Goal: Transaction & Acquisition: Purchase product/service

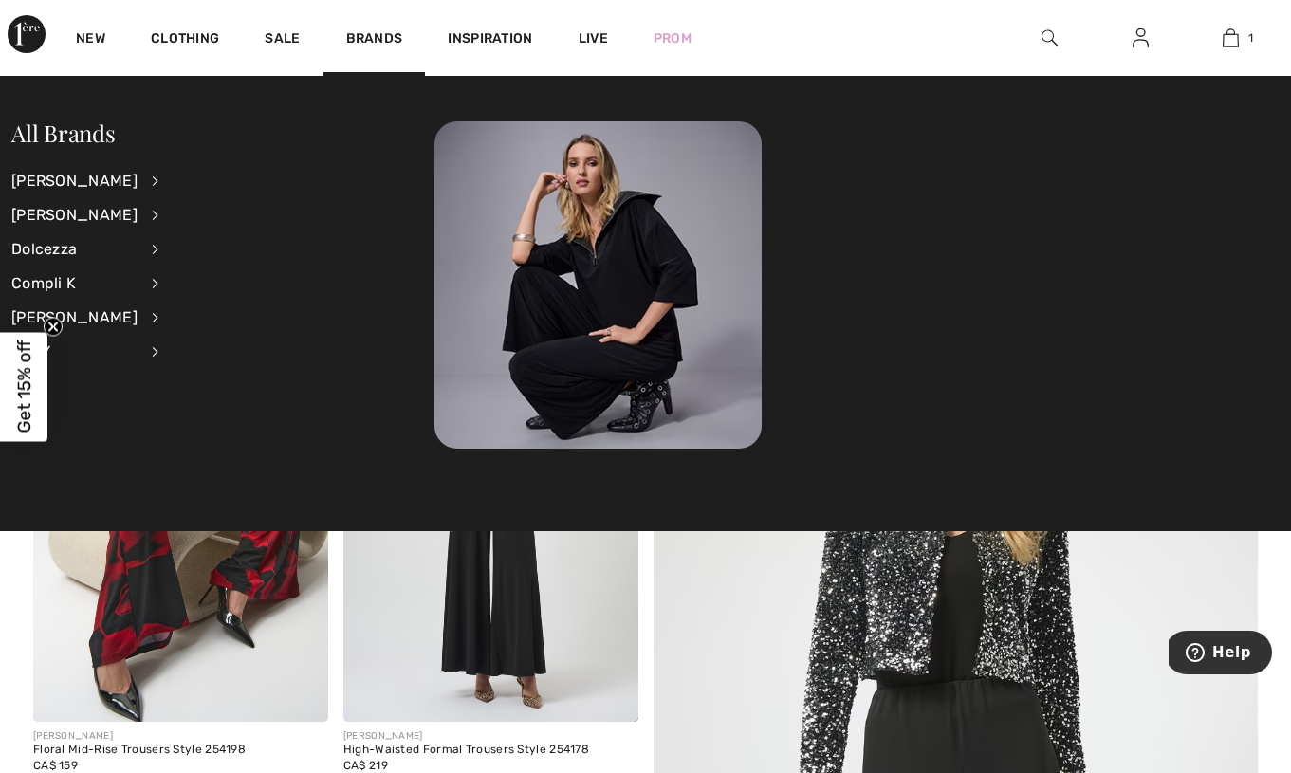
click at [126, 179] on li "Joseph Ribkoff View All Accessories Dresses & Jumpsuits Jackets & Blazers Outer…" at bounding box center [97, 181] width 172 height 34
click at [136, 180] on div "[PERSON_NAME]" at bounding box center [74, 181] width 126 height 34
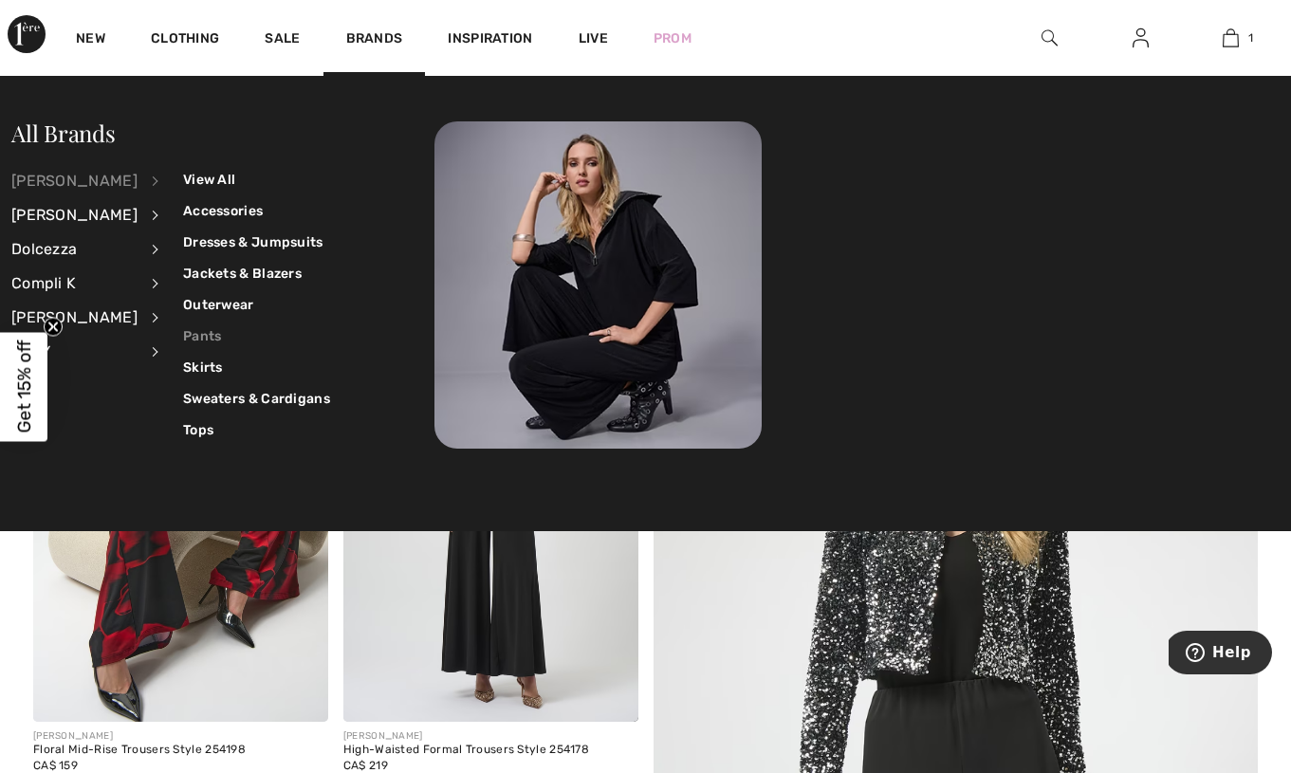
click at [183, 337] on link "Pants" at bounding box center [256, 335] width 147 height 31
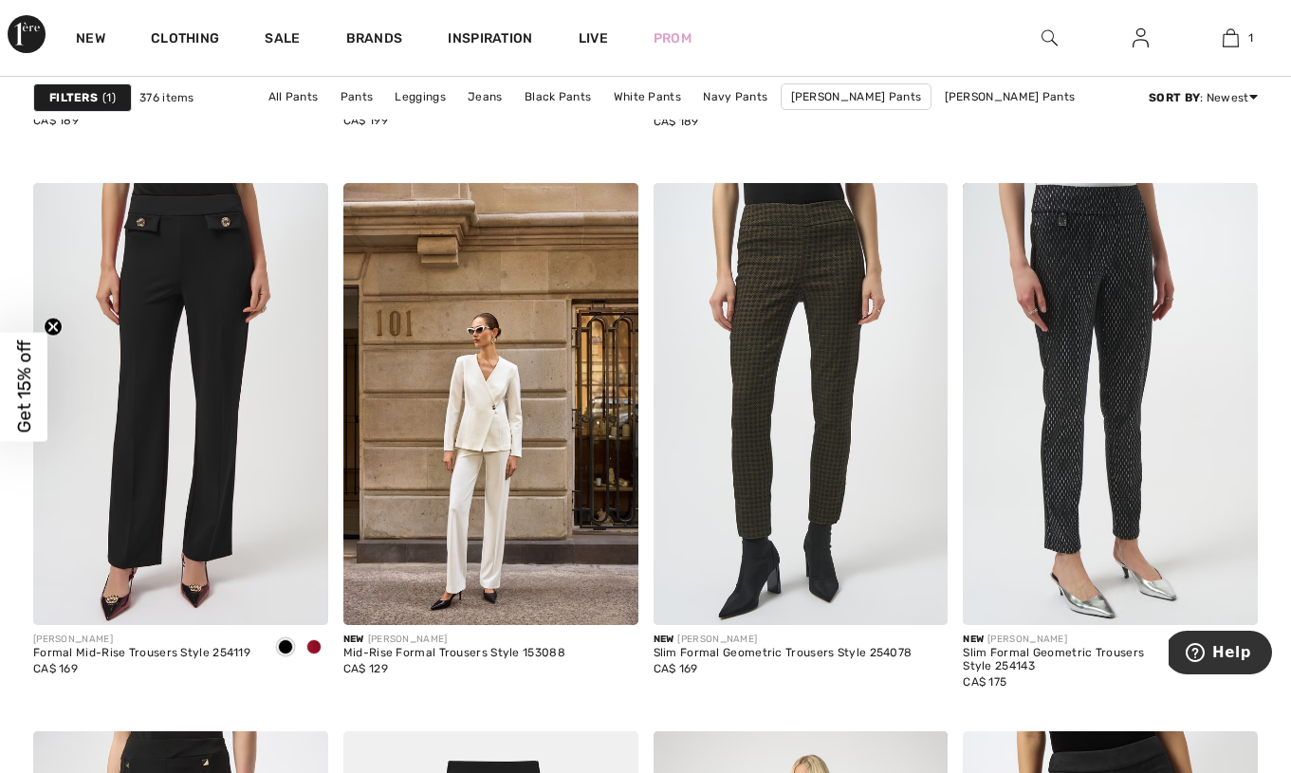
scroll to position [1198, 0]
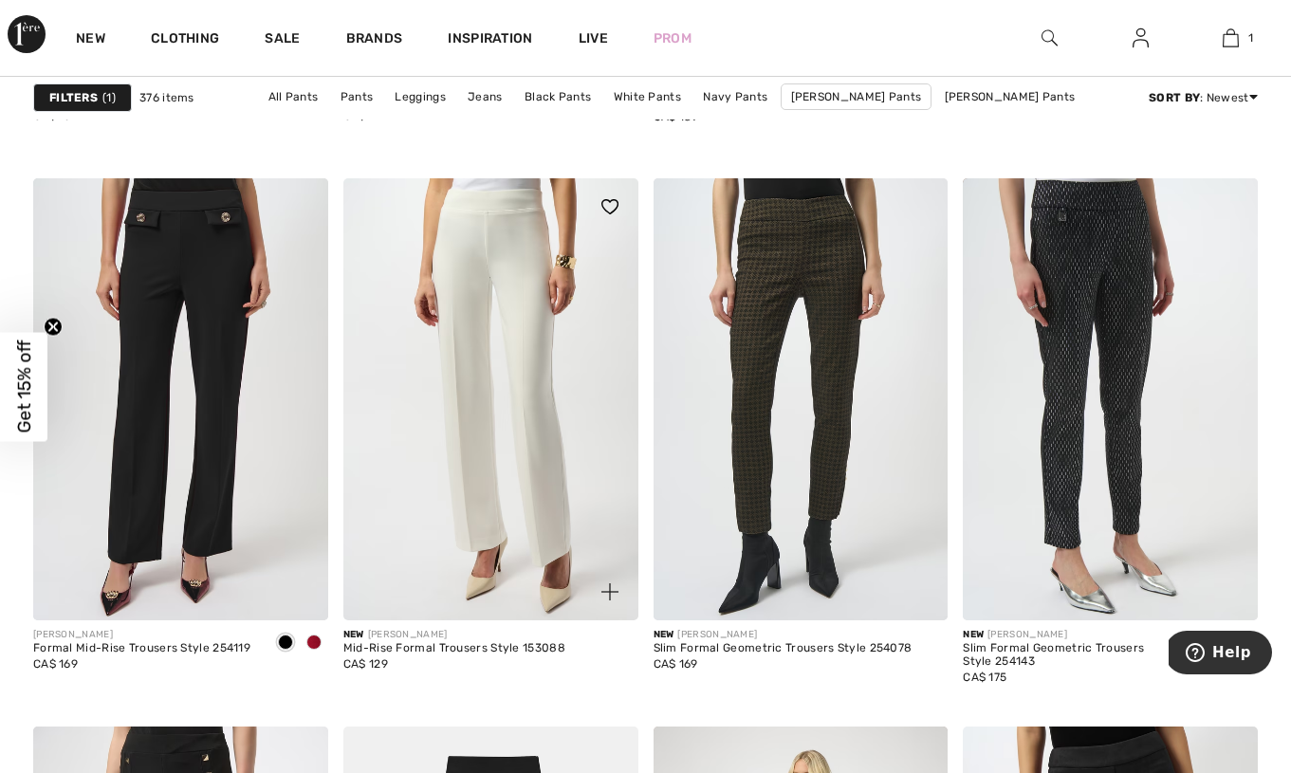
click at [397, 434] on img at bounding box center [490, 399] width 295 height 442
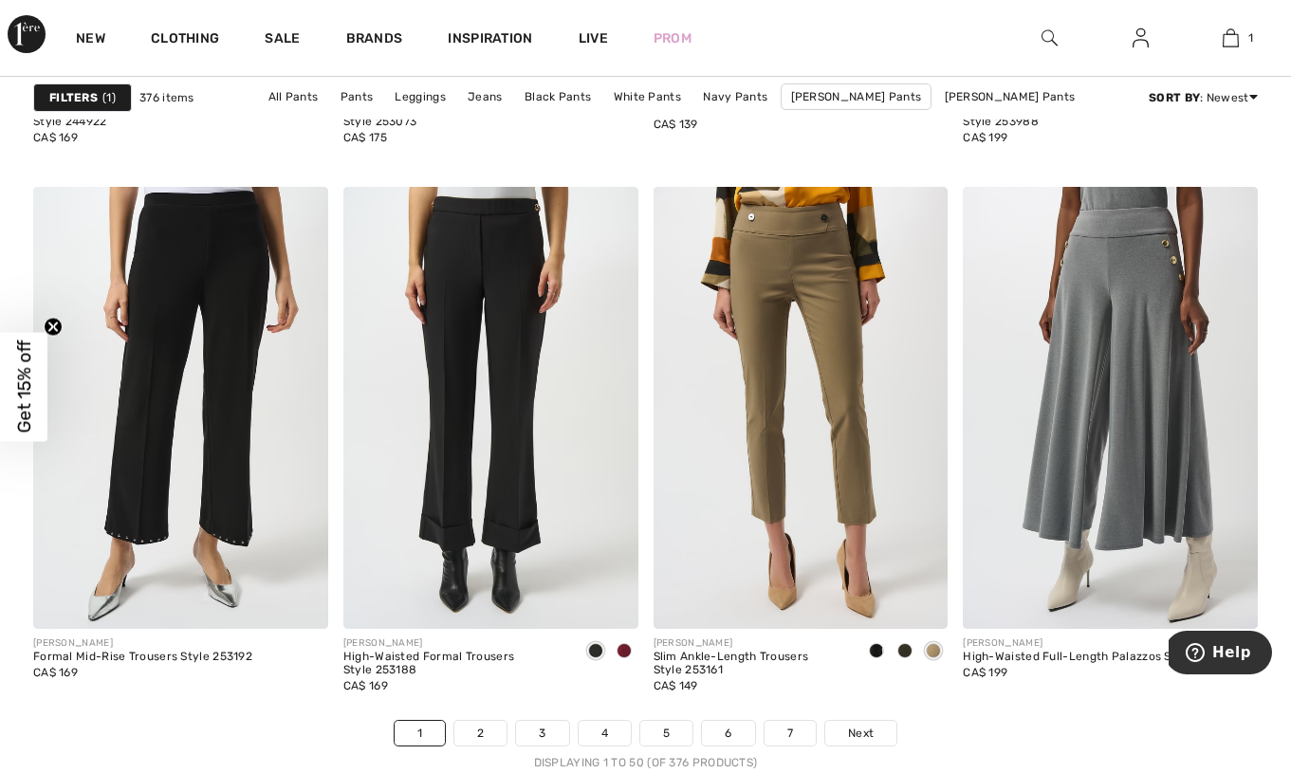
scroll to position [7983, 0]
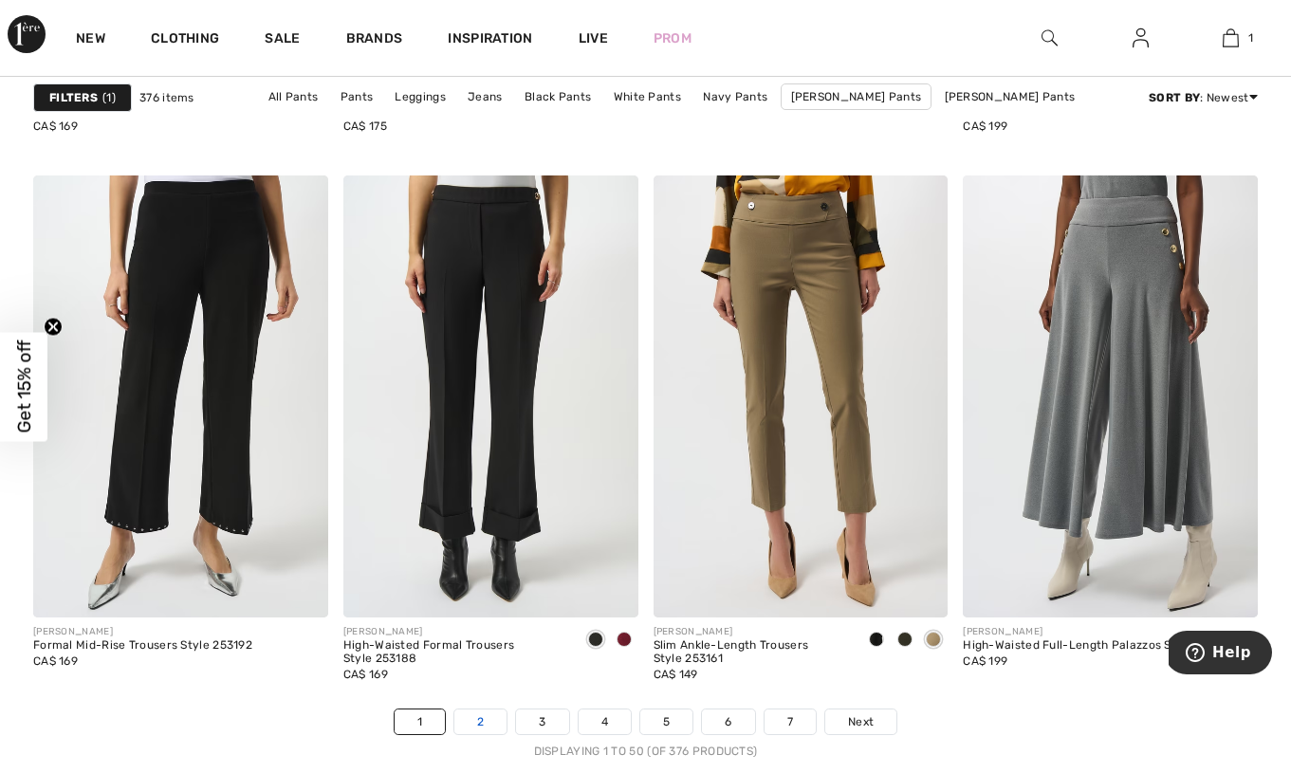
click at [481, 721] on link "2" at bounding box center [480, 721] width 52 height 25
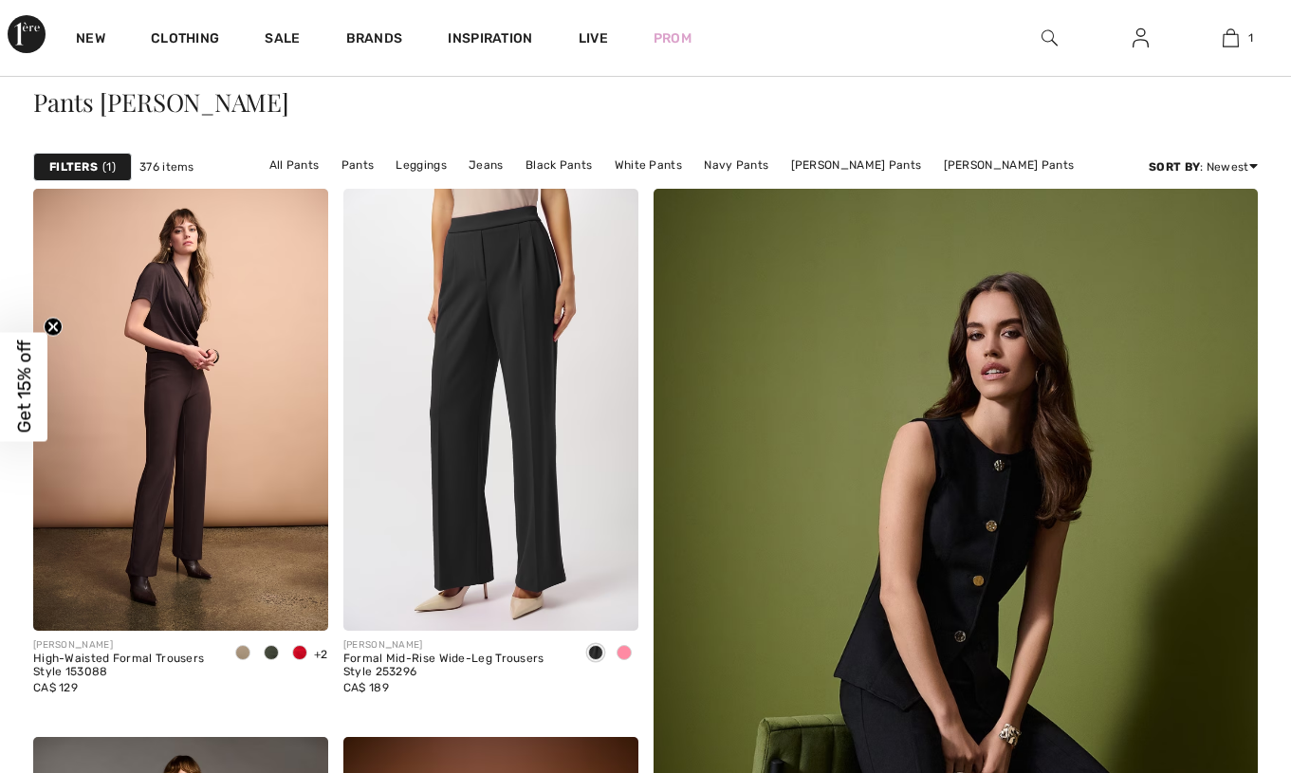
scroll to position [101, 0]
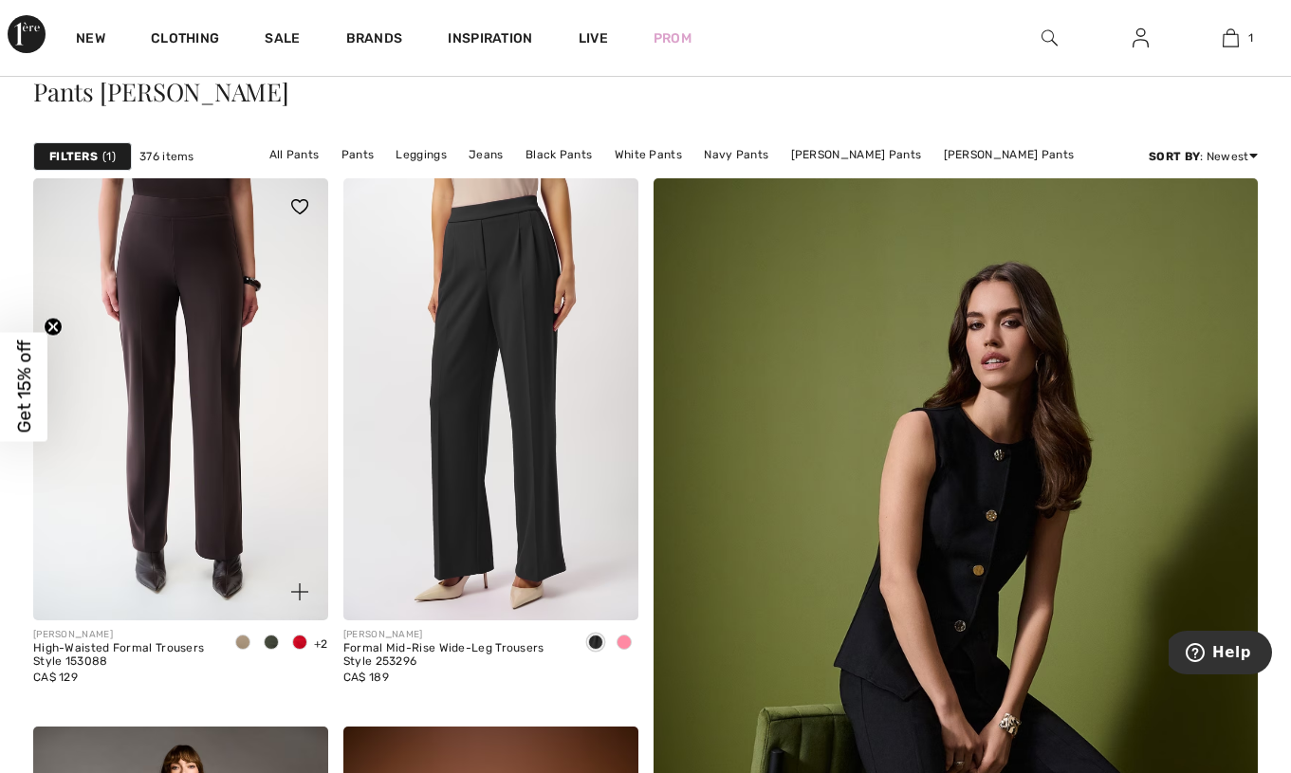
click at [170, 524] on img at bounding box center [180, 399] width 295 height 442
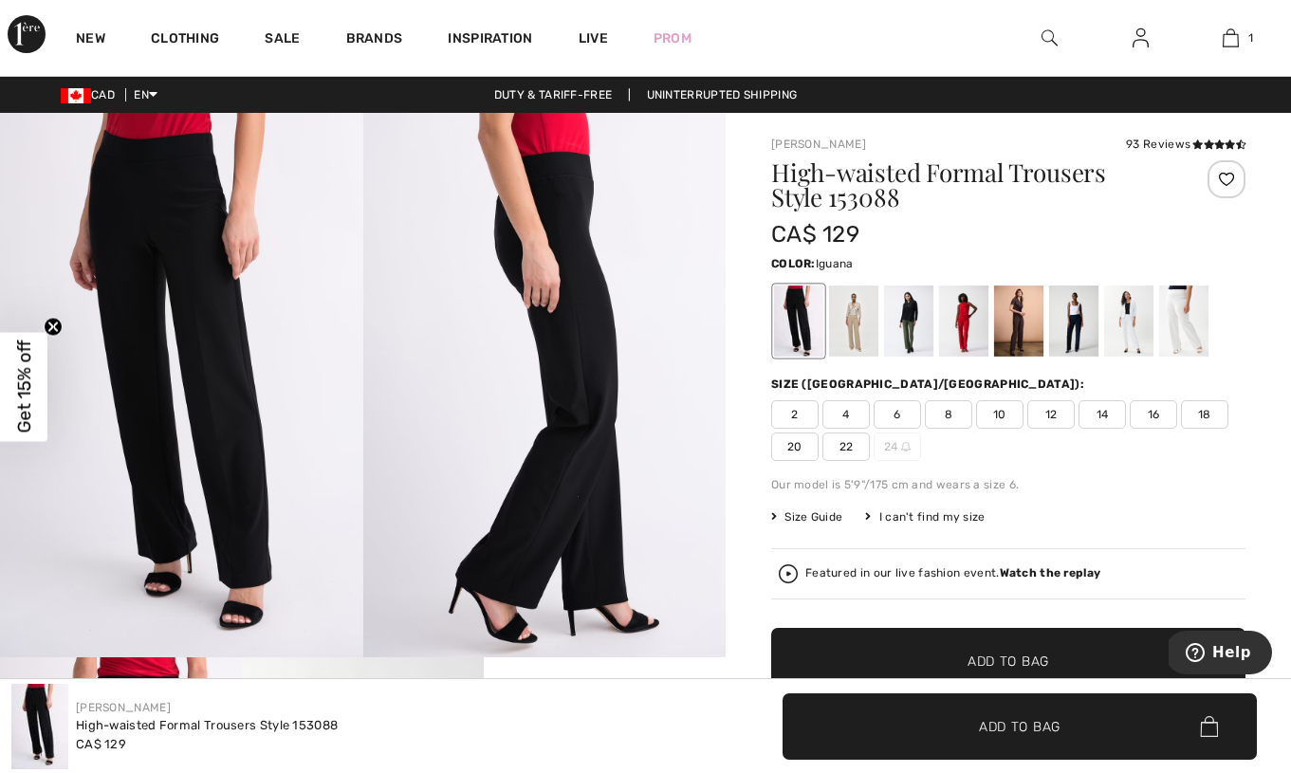
click at [911, 339] on div at bounding box center [908, 320] width 49 height 71
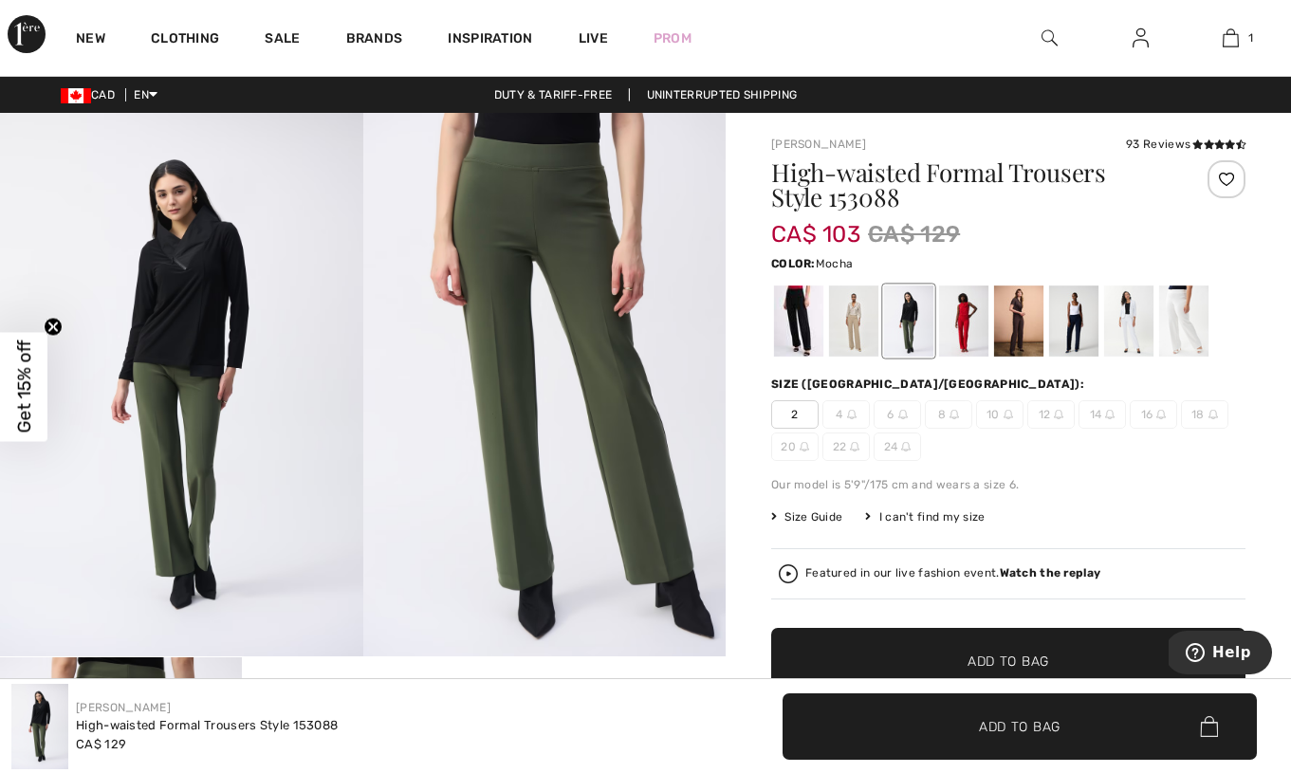
click at [1021, 324] on div at bounding box center [1018, 320] width 49 height 71
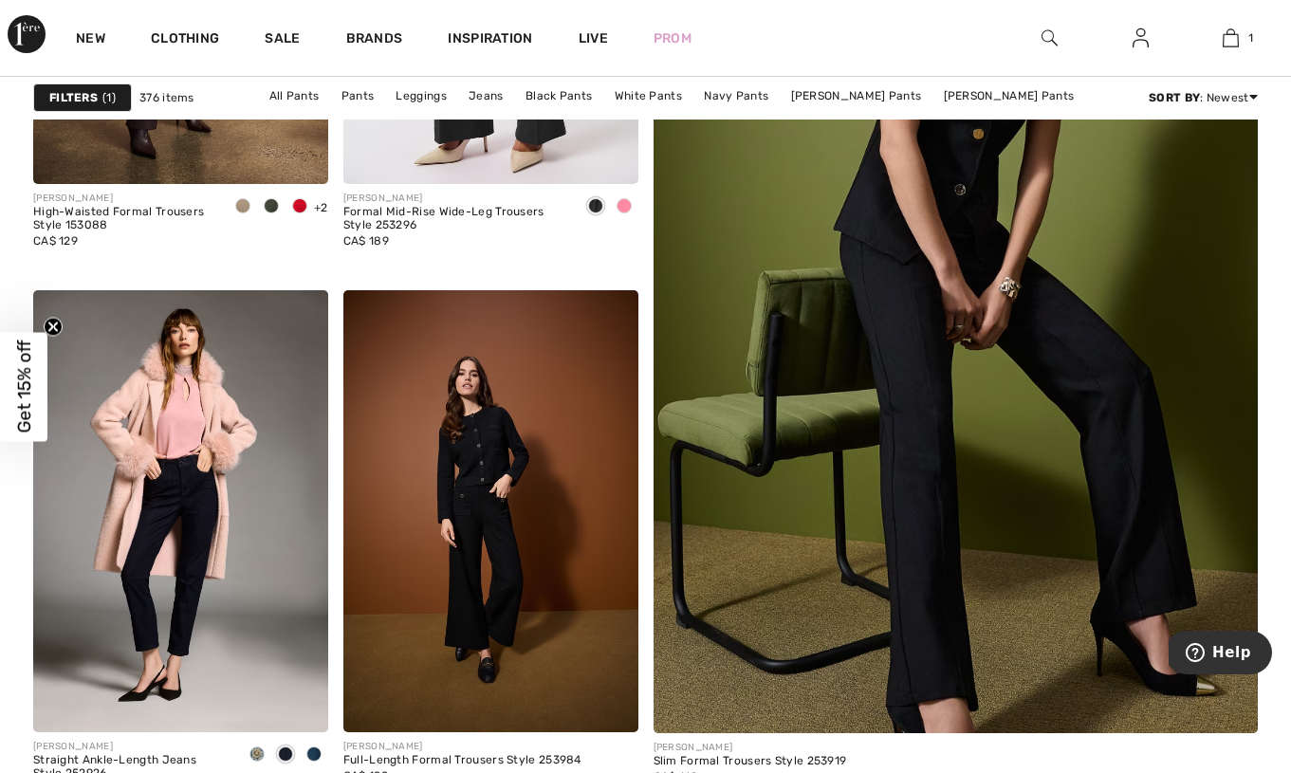
scroll to position [604, 0]
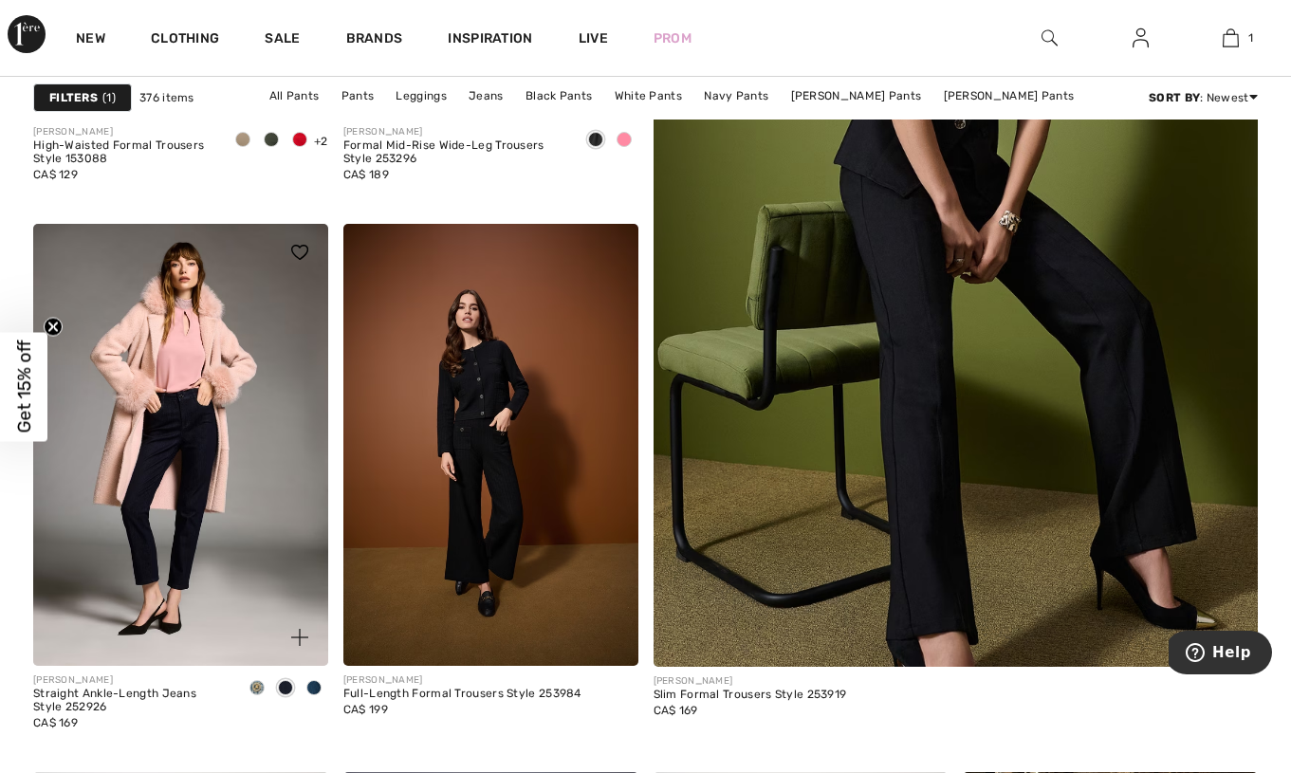
click at [258, 689] on span at bounding box center [256, 687] width 15 height 15
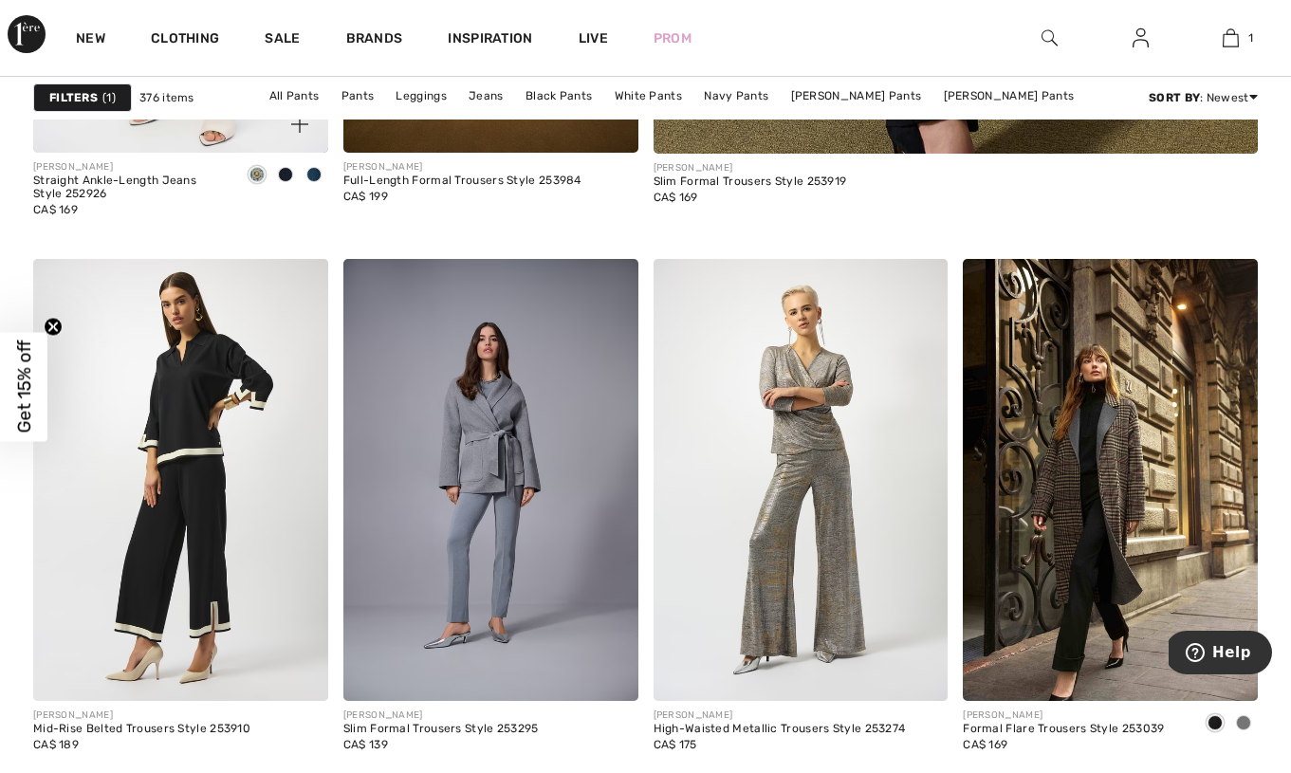
scroll to position [1132, 0]
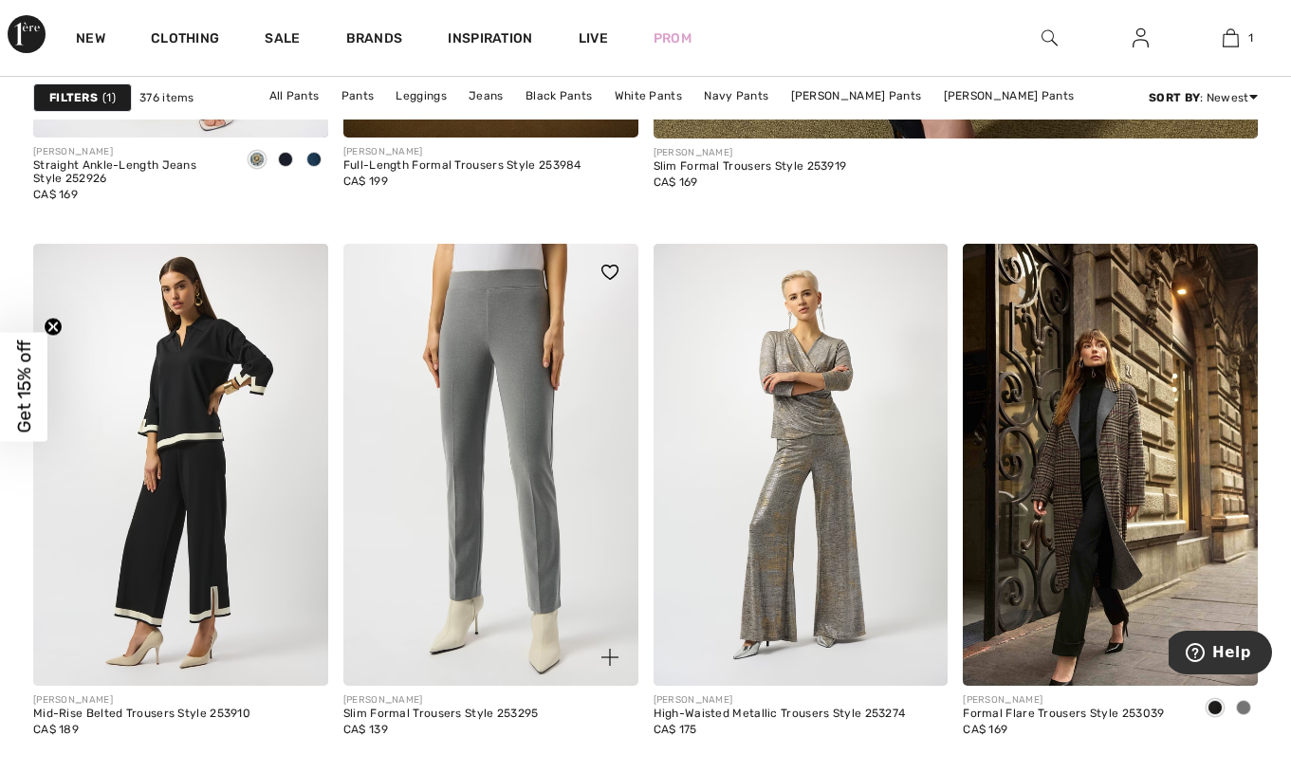
click at [465, 577] on img at bounding box center [490, 465] width 295 height 442
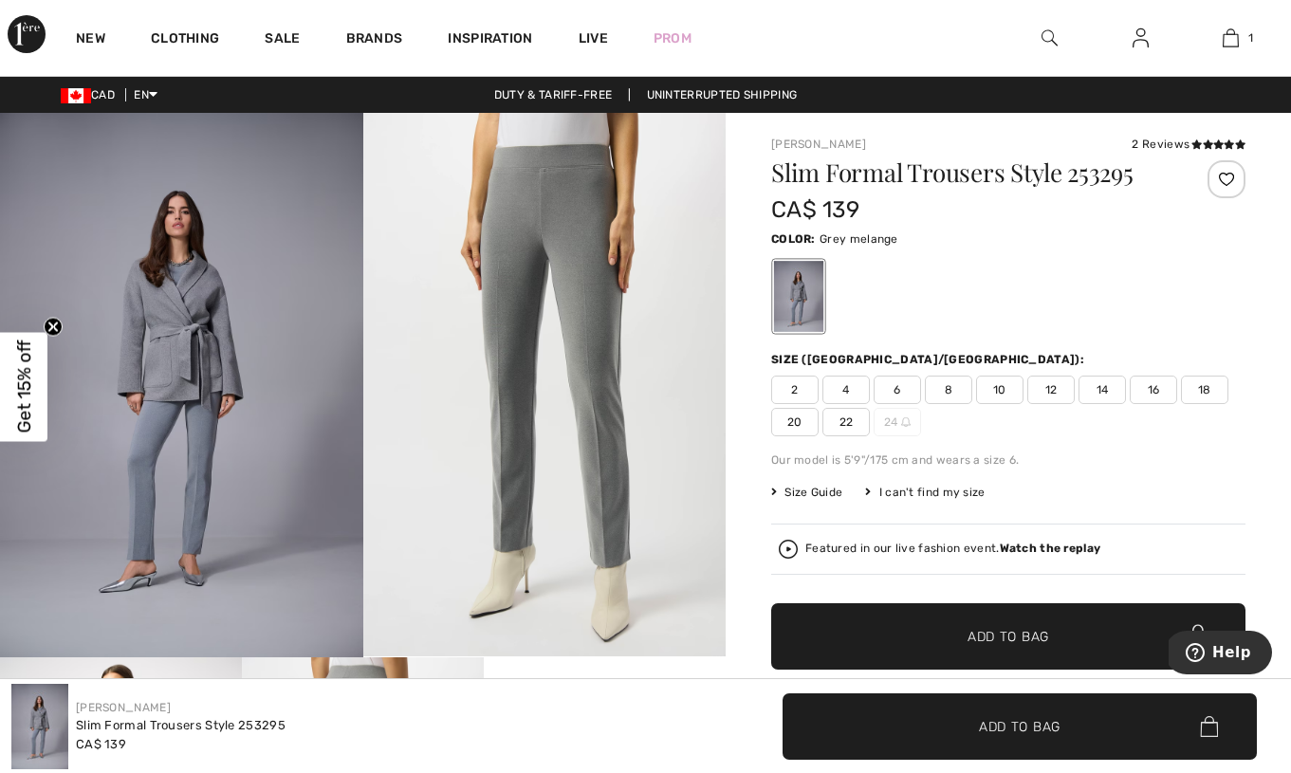
click at [1101, 395] on span "14" at bounding box center [1101, 389] width 47 height 28
click at [1016, 632] on span "Add to Bag" at bounding box center [1008, 637] width 82 height 20
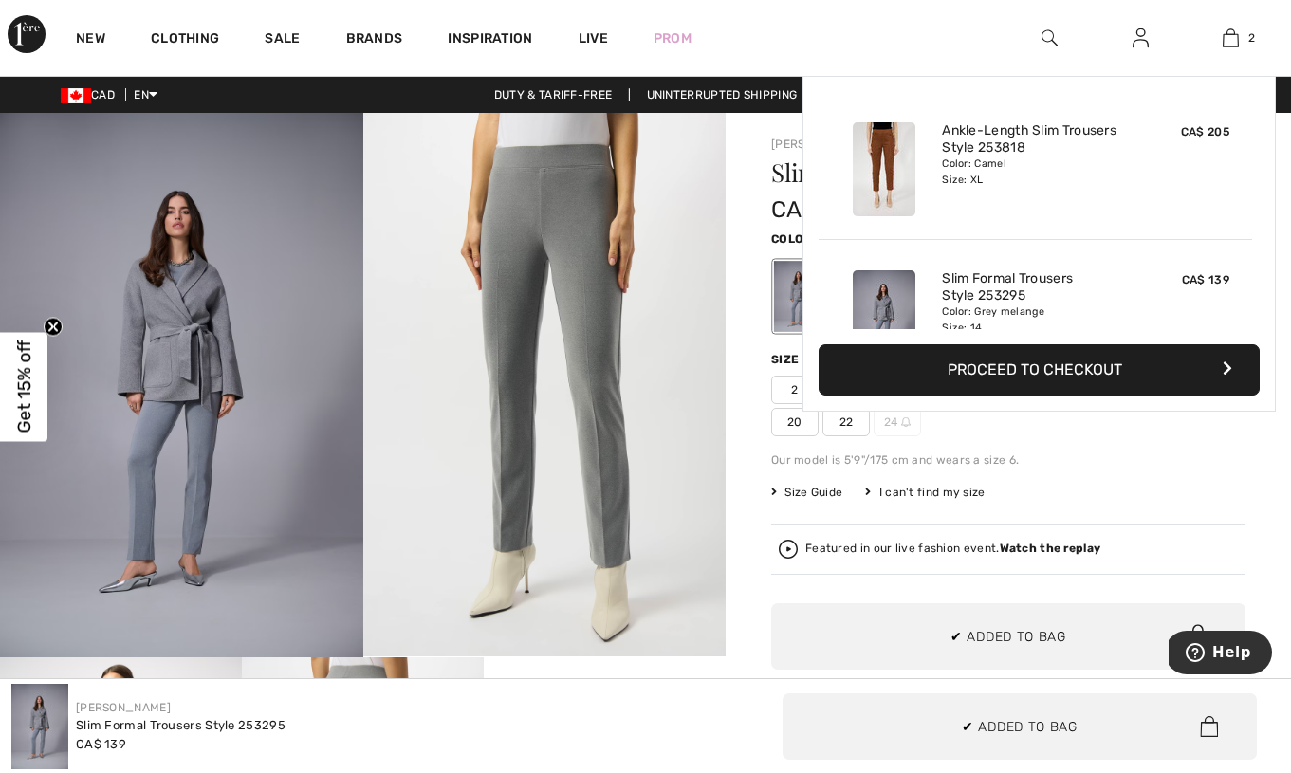
scroll to position [59, 0]
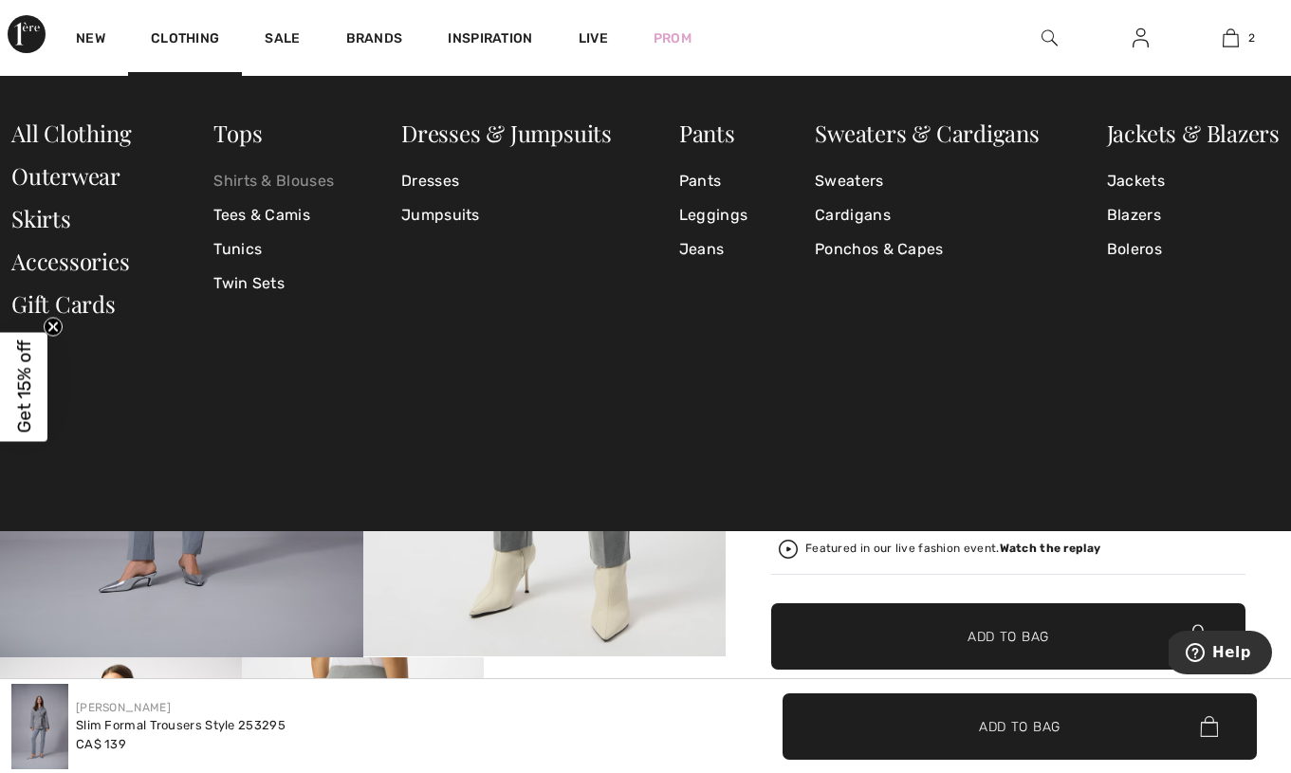
click at [318, 185] on link "Shirts & Blouses" at bounding box center [273, 181] width 120 height 34
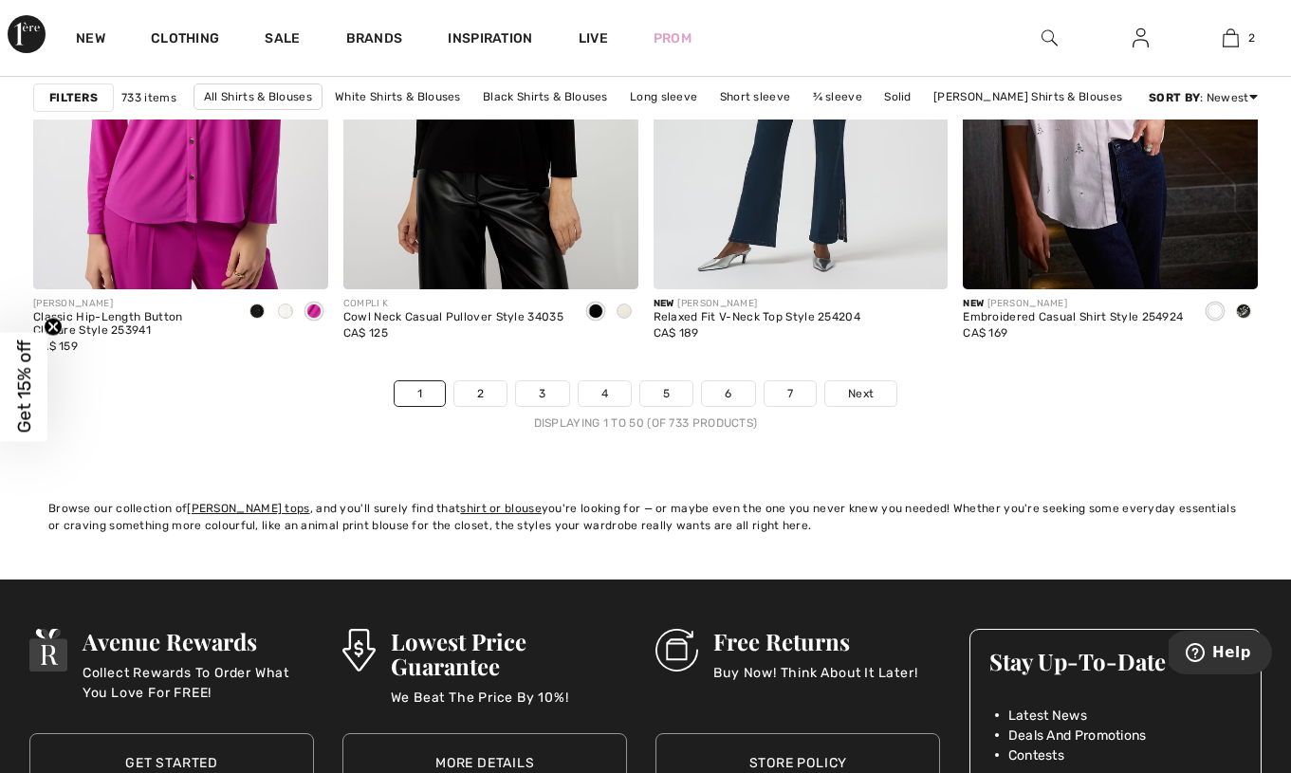
scroll to position [8296, 0]
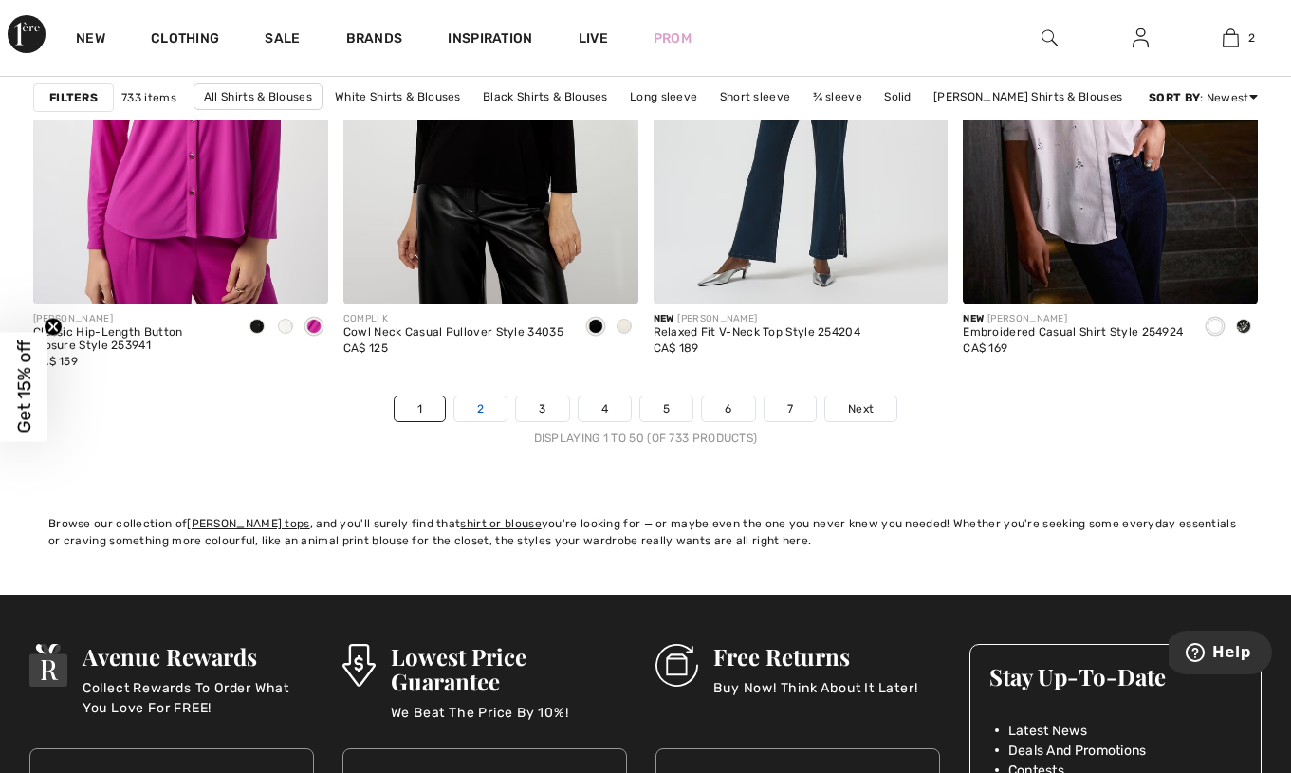
click at [478, 412] on link "2" at bounding box center [480, 408] width 52 height 25
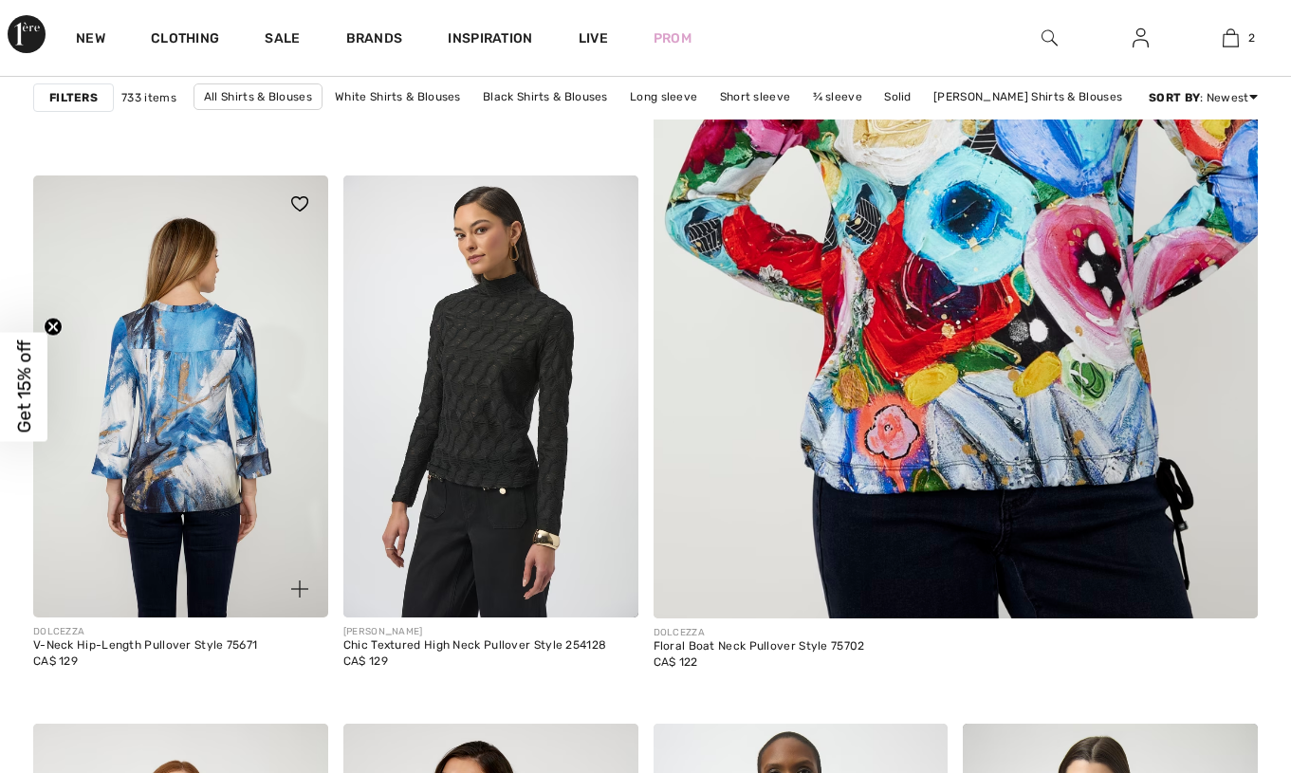
click at [221, 400] on img at bounding box center [180, 396] width 295 height 442
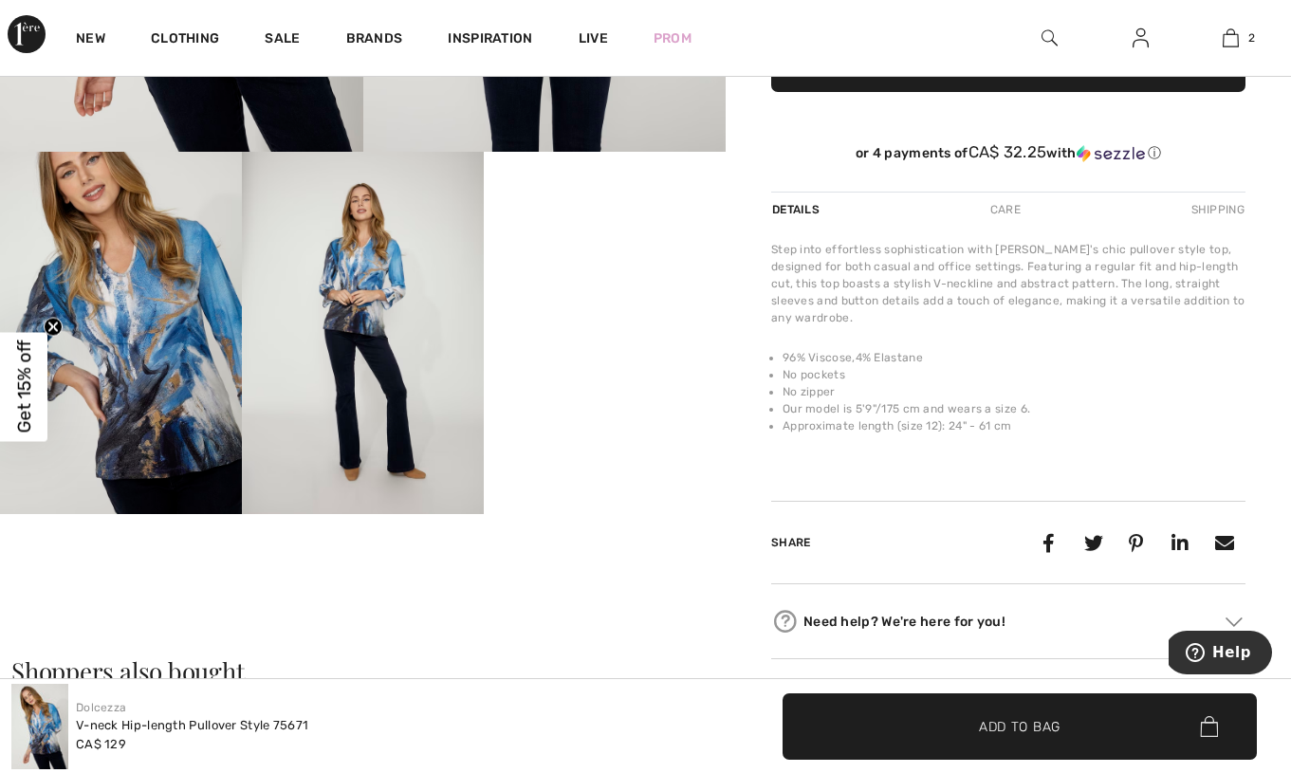
scroll to position [501, 0]
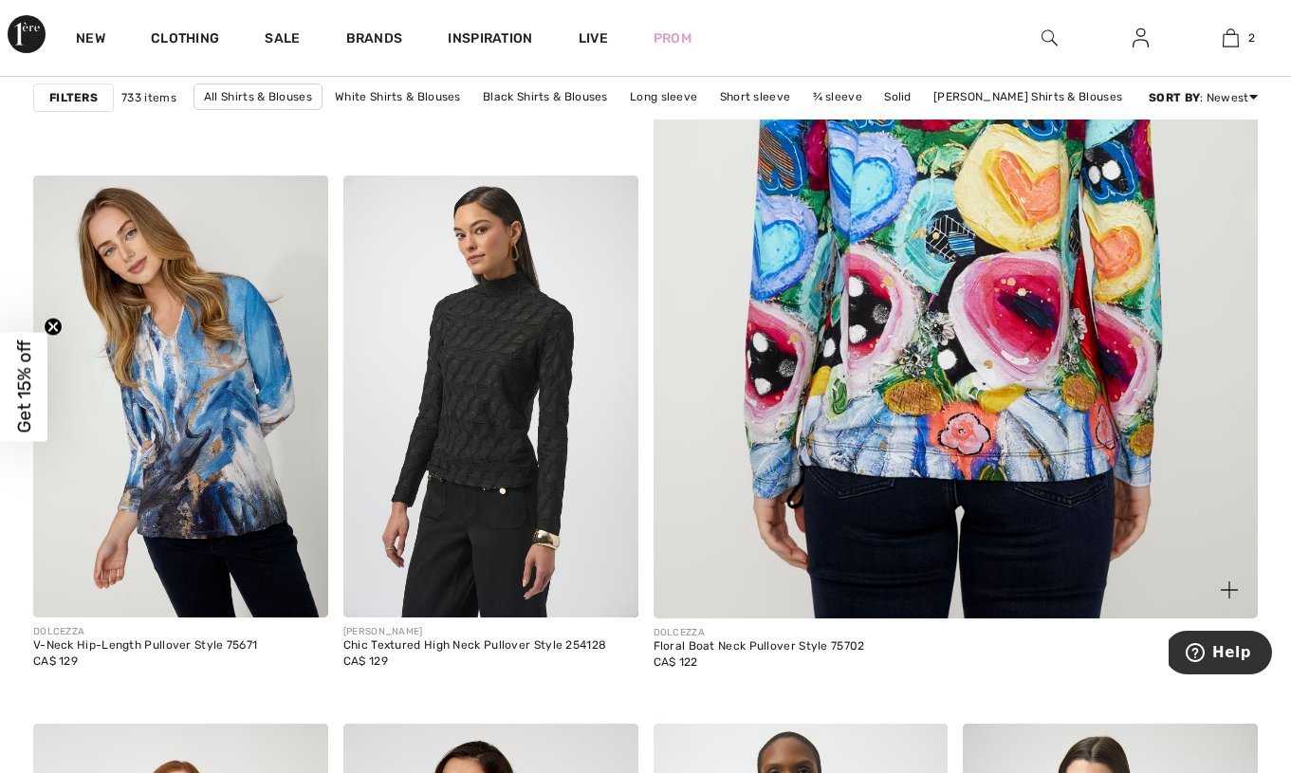
click at [935, 279] on img at bounding box center [955, 171] width 725 height 1089
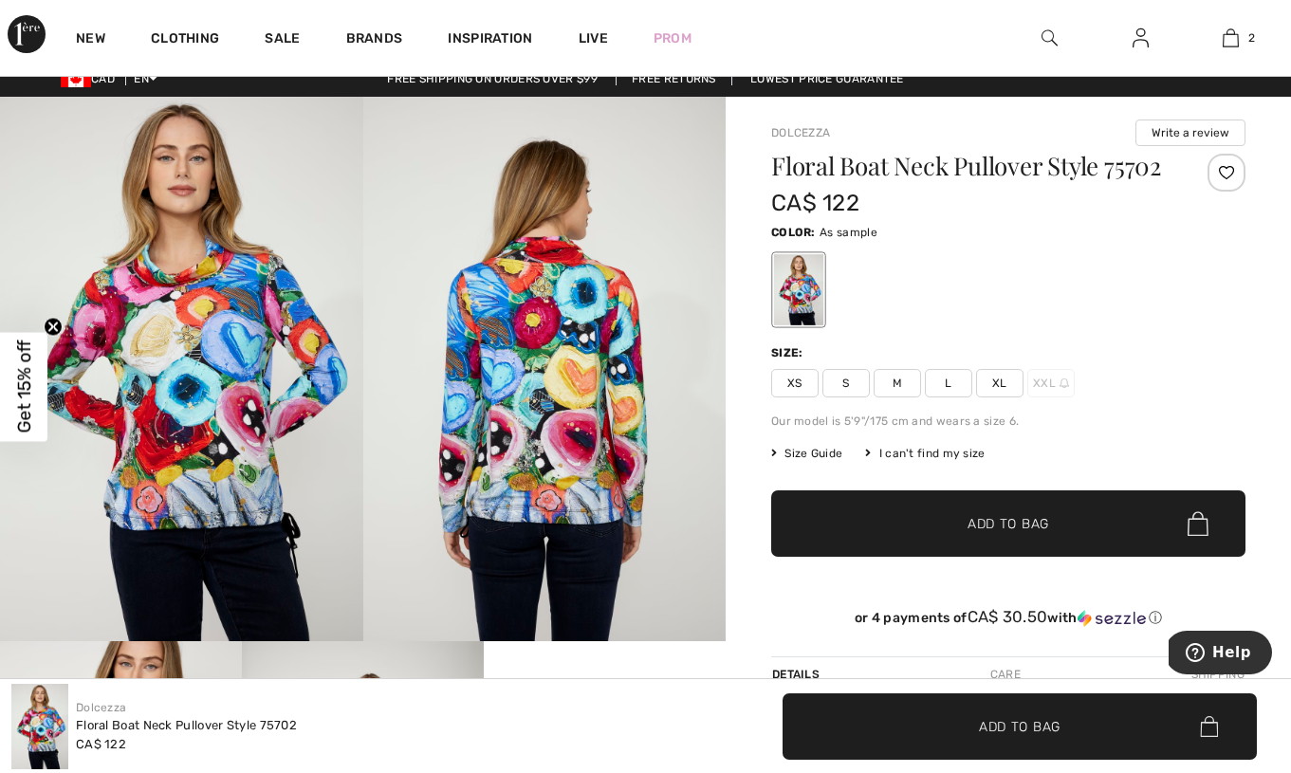
scroll to position [11, 0]
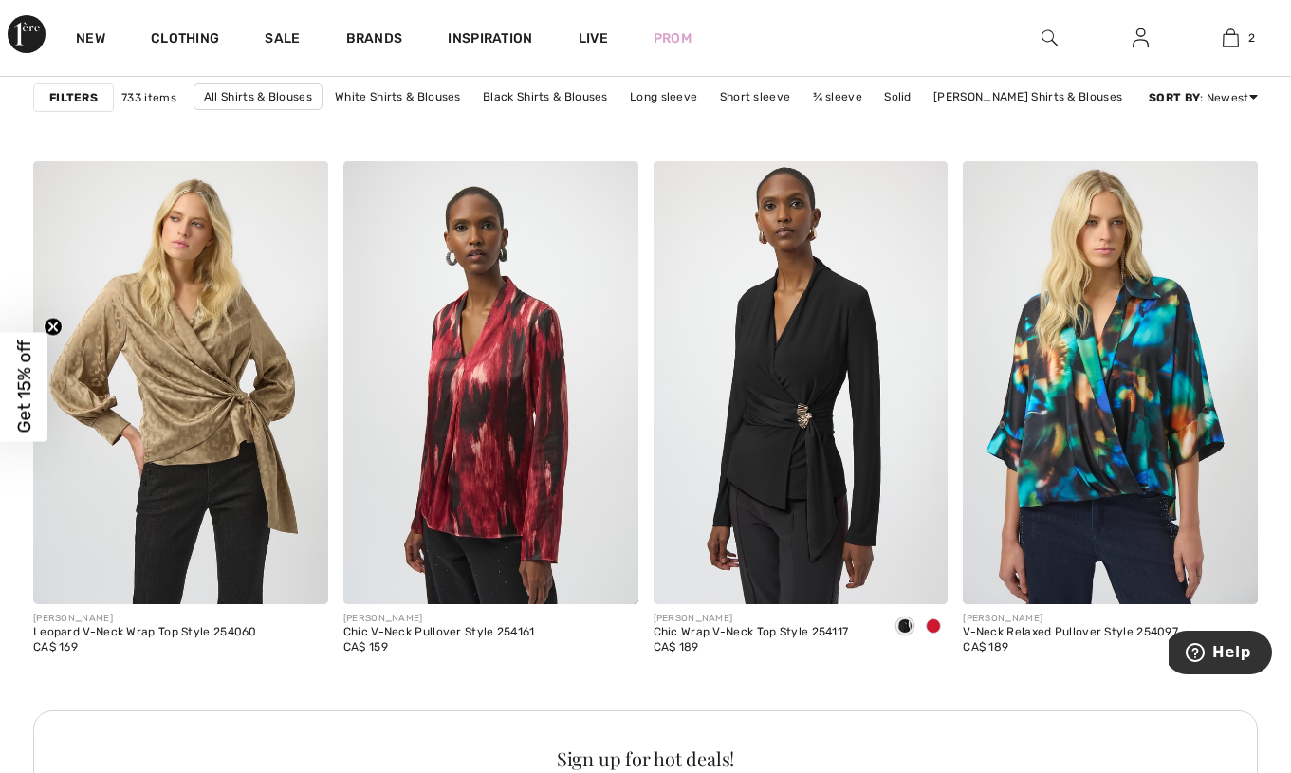
scroll to position [1747, 0]
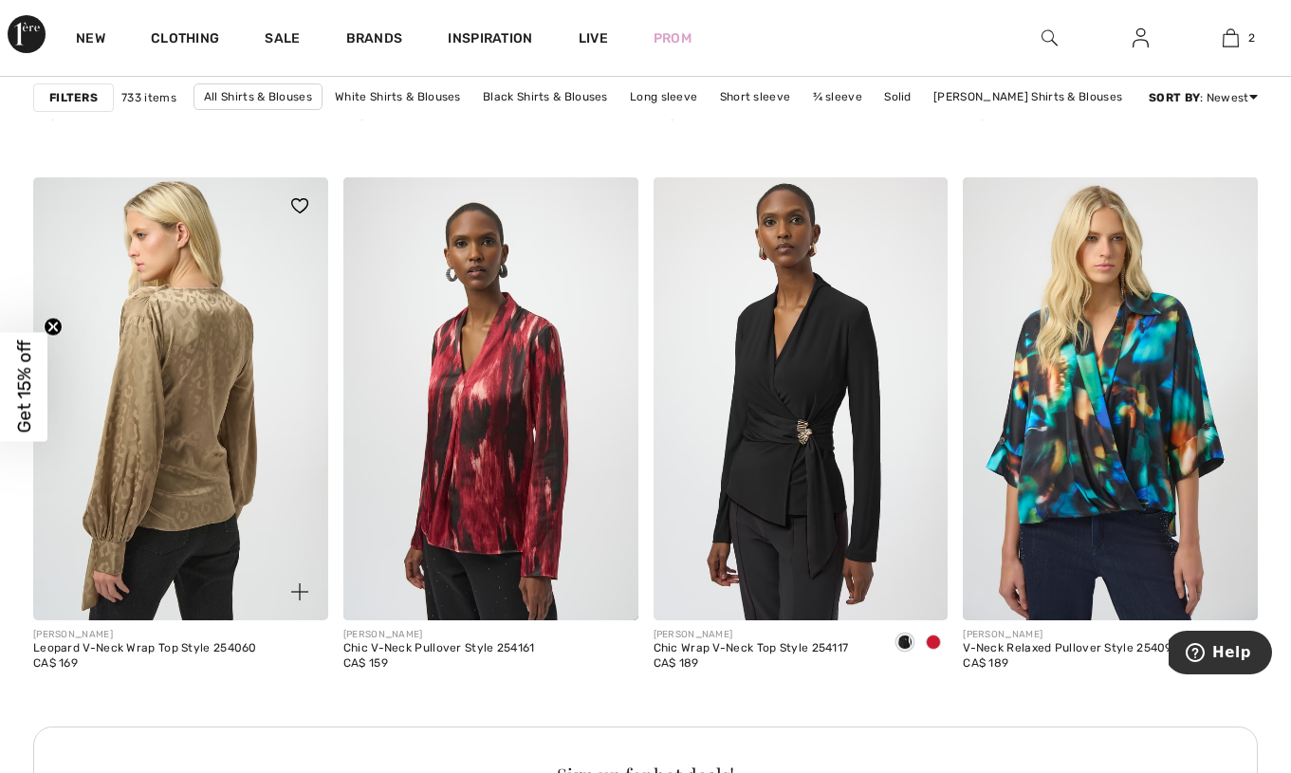
click at [204, 490] on img at bounding box center [180, 398] width 295 height 442
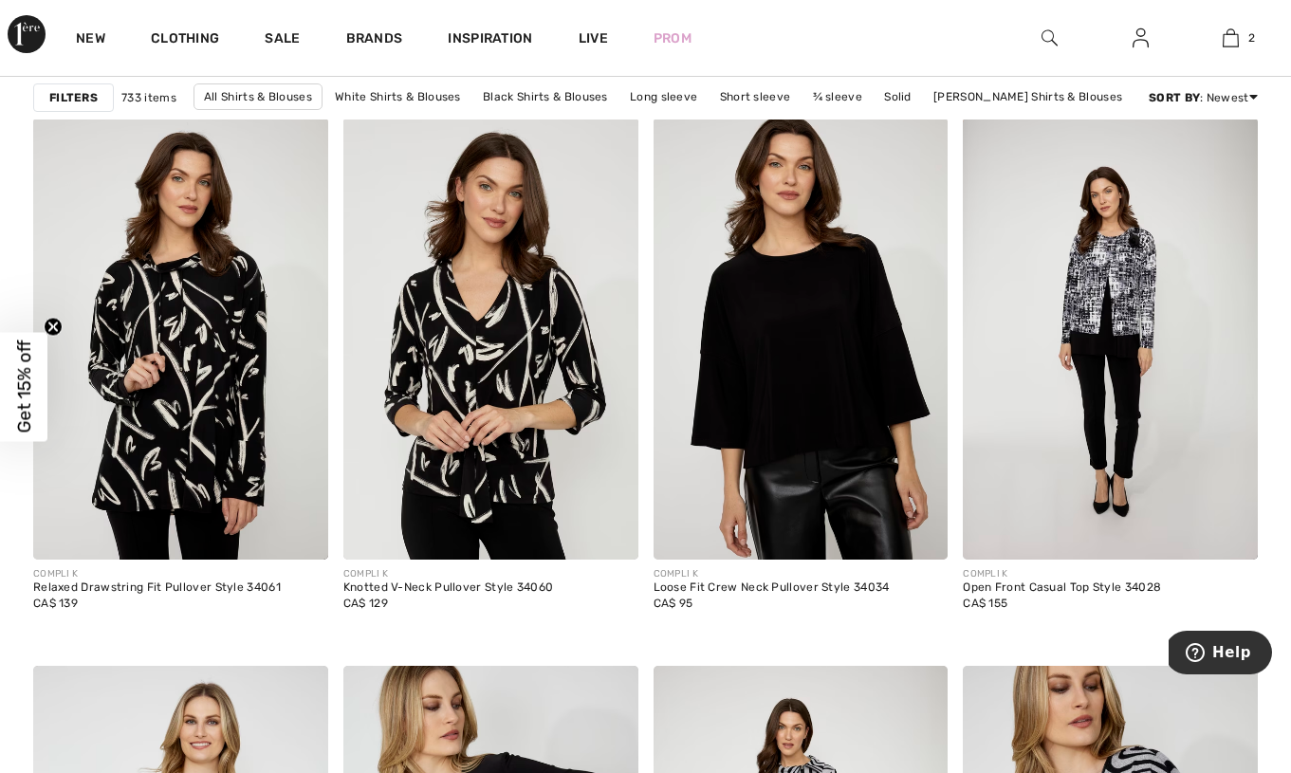
scroll to position [2697, 0]
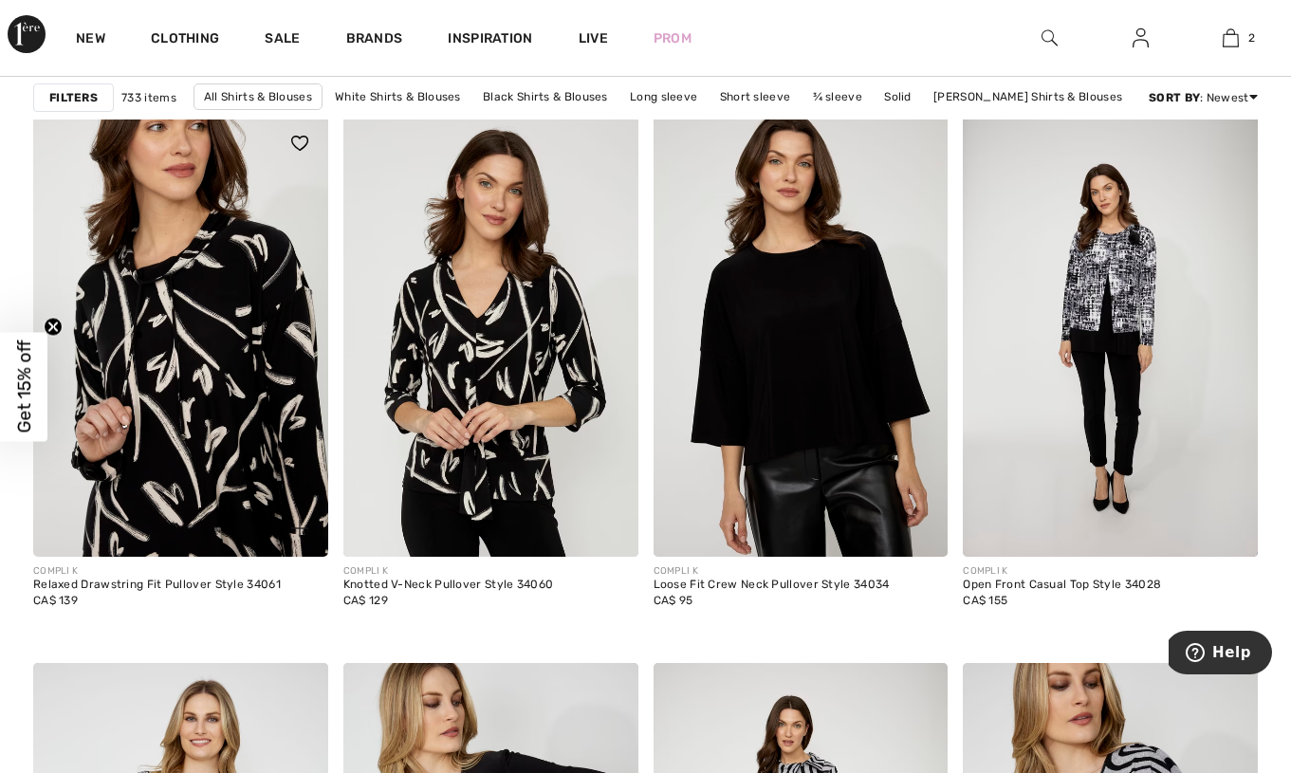
click at [252, 446] on img at bounding box center [180, 336] width 295 height 442
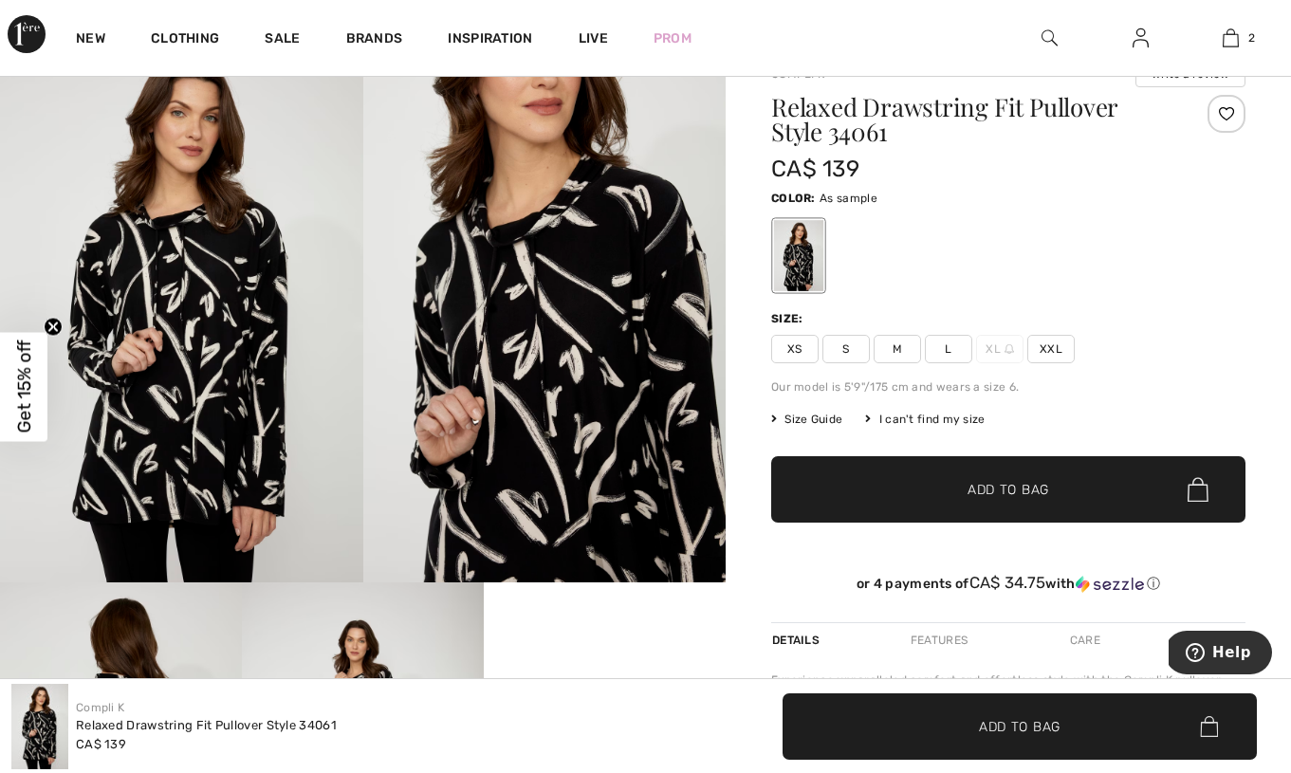
scroll to position [64, 0]
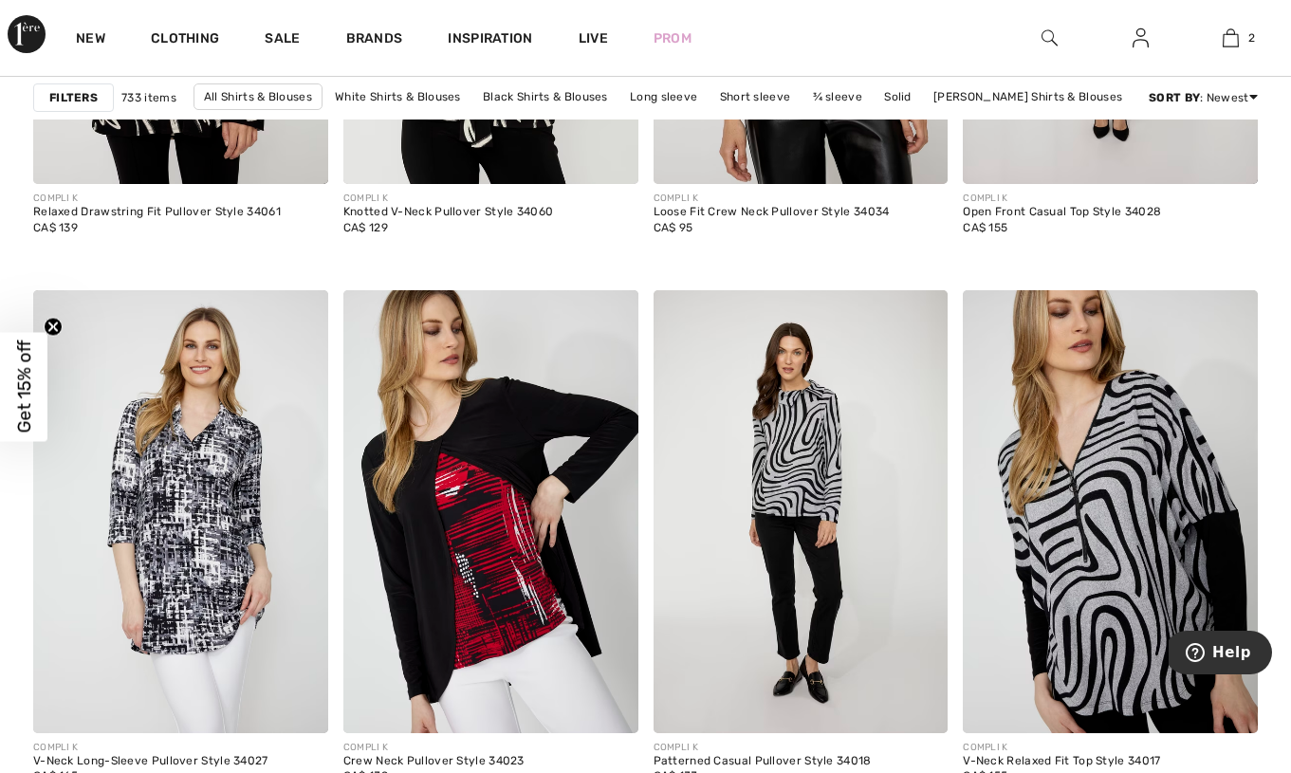
scroll to position [3132, 0]
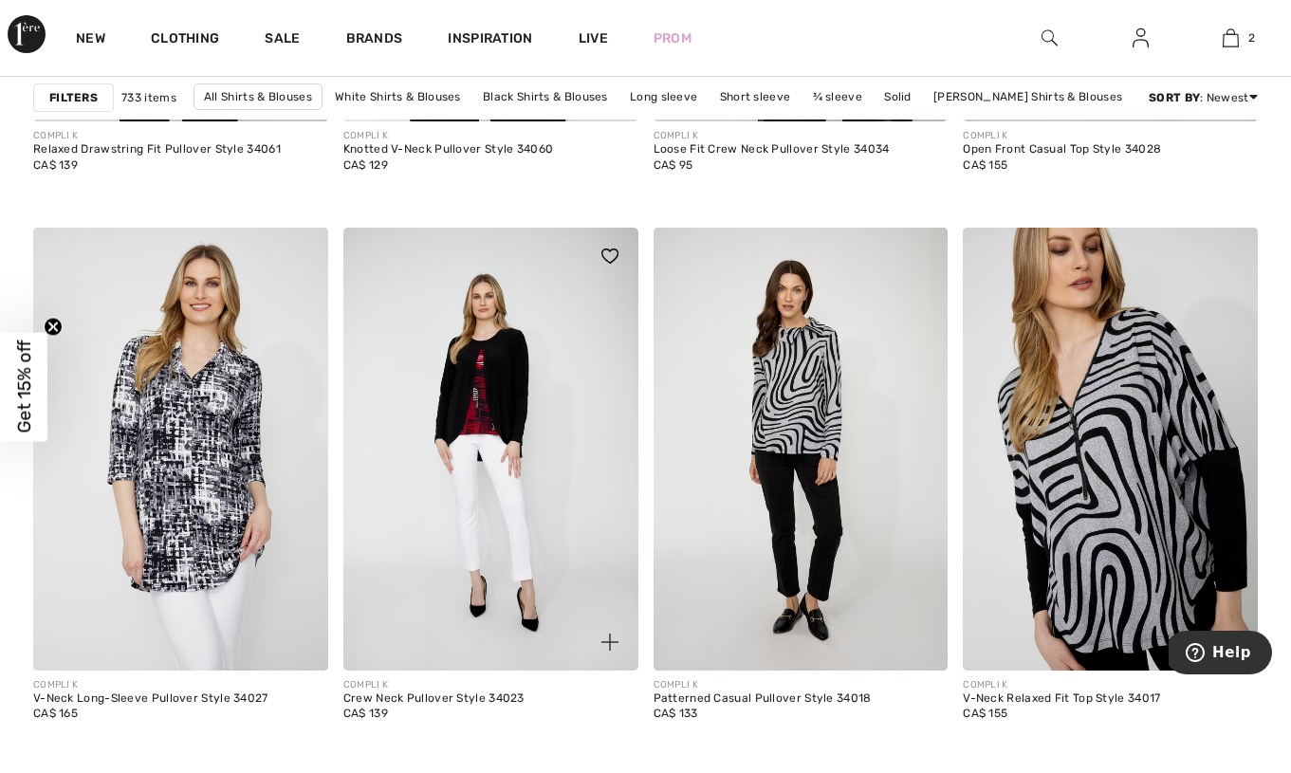
click at [511, 471] on img at bounding box center [490, 449] width 295 height 442
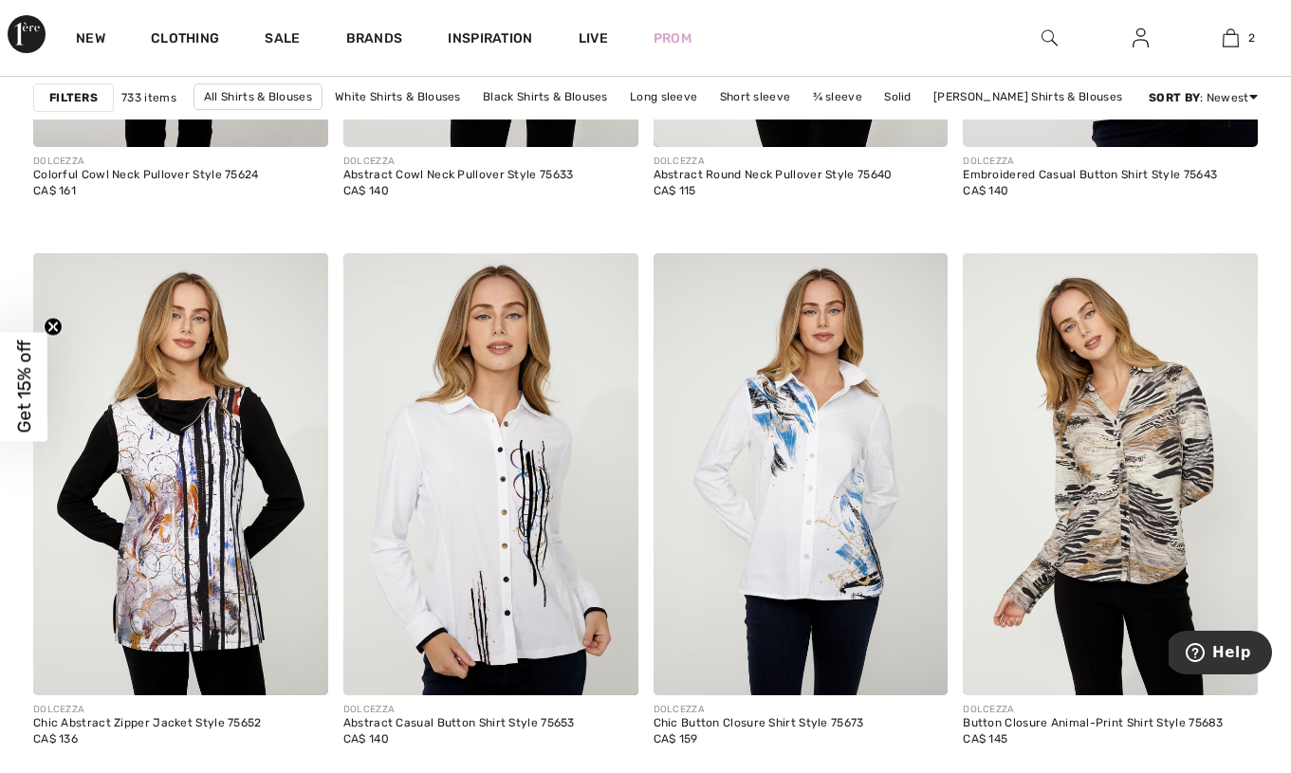
scroll to position [6131, 0]
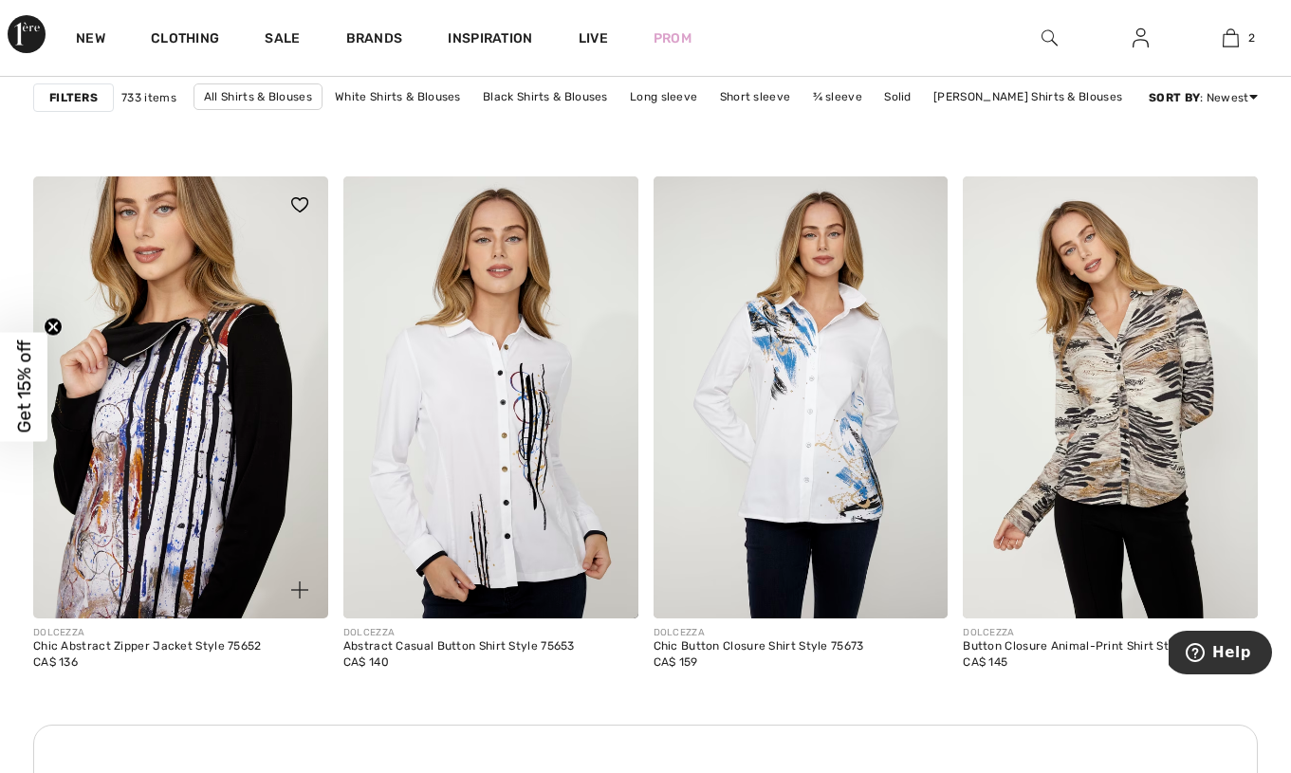
click at [241, 518] on img at bounding box center [180, 397] width 295 height 442
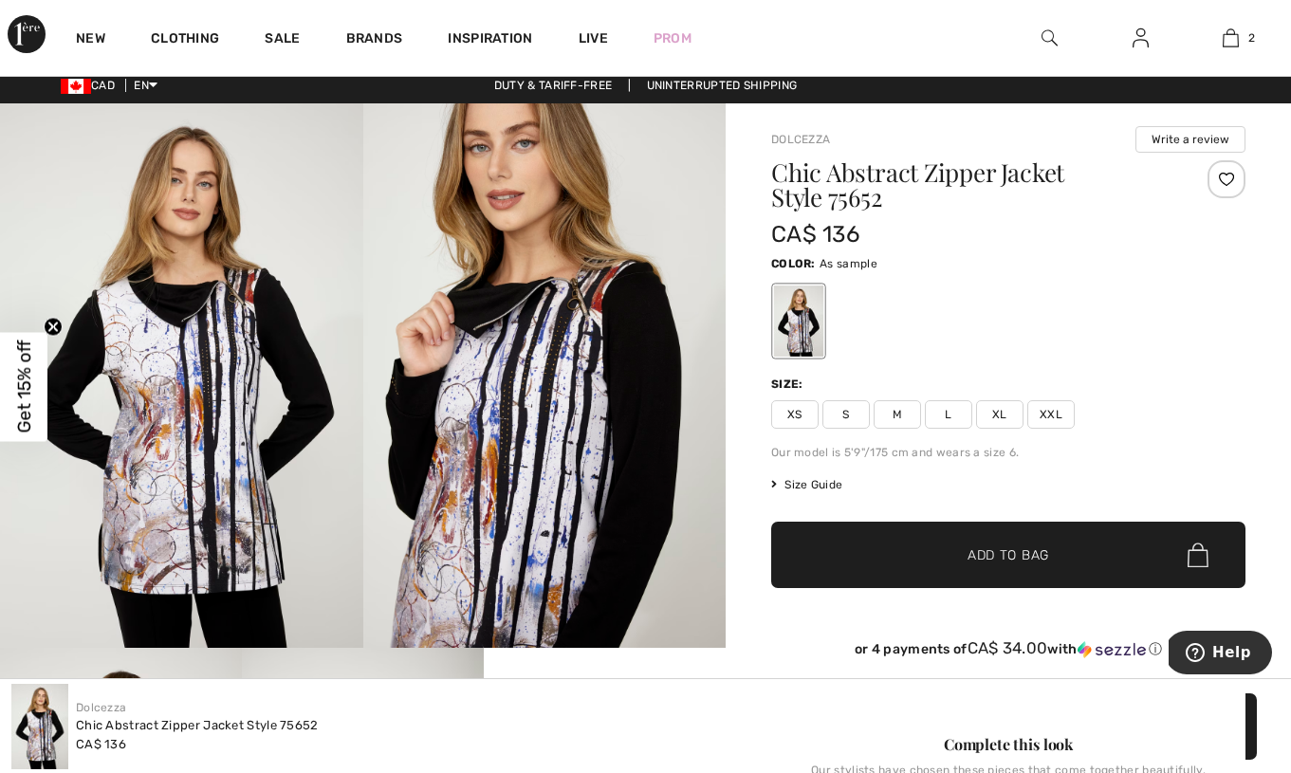
scroll to position [-3, 0]
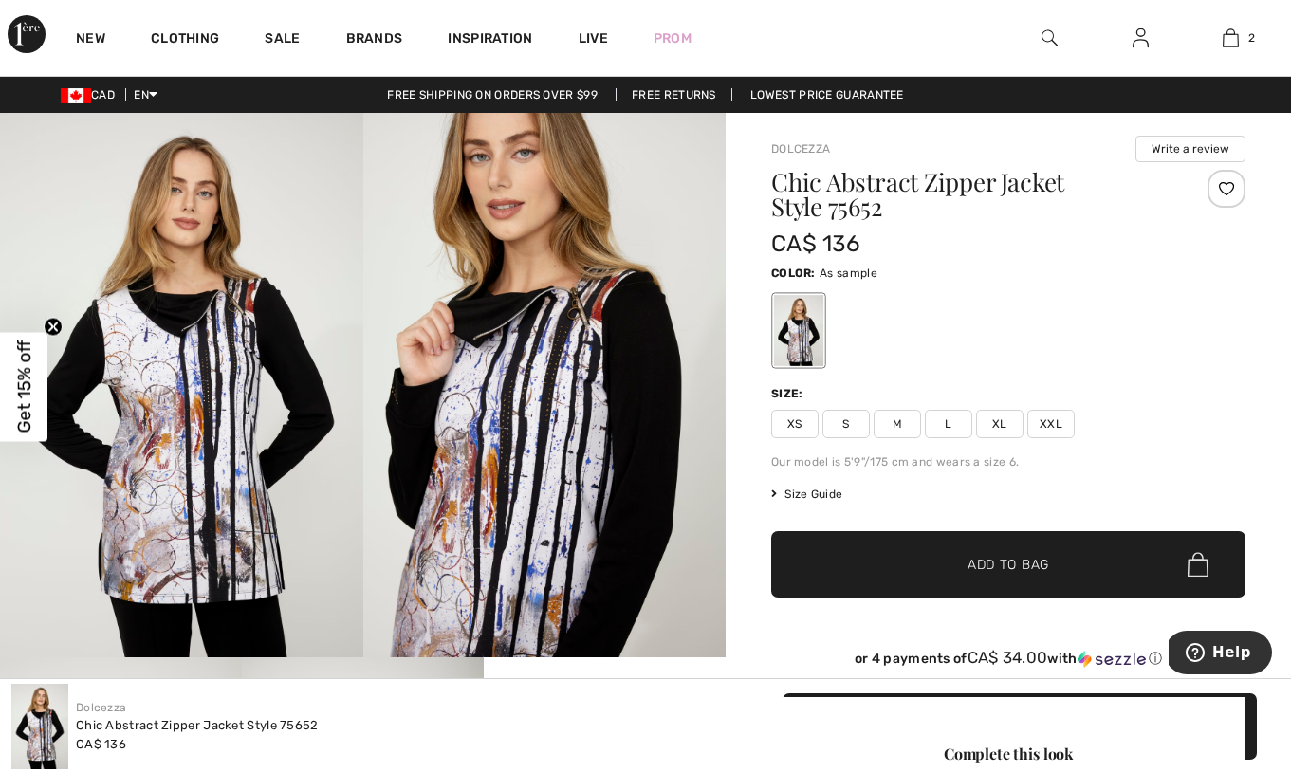
click at [998, 428] on span "XL" at bounding box center [999, 424] width 47 height 28
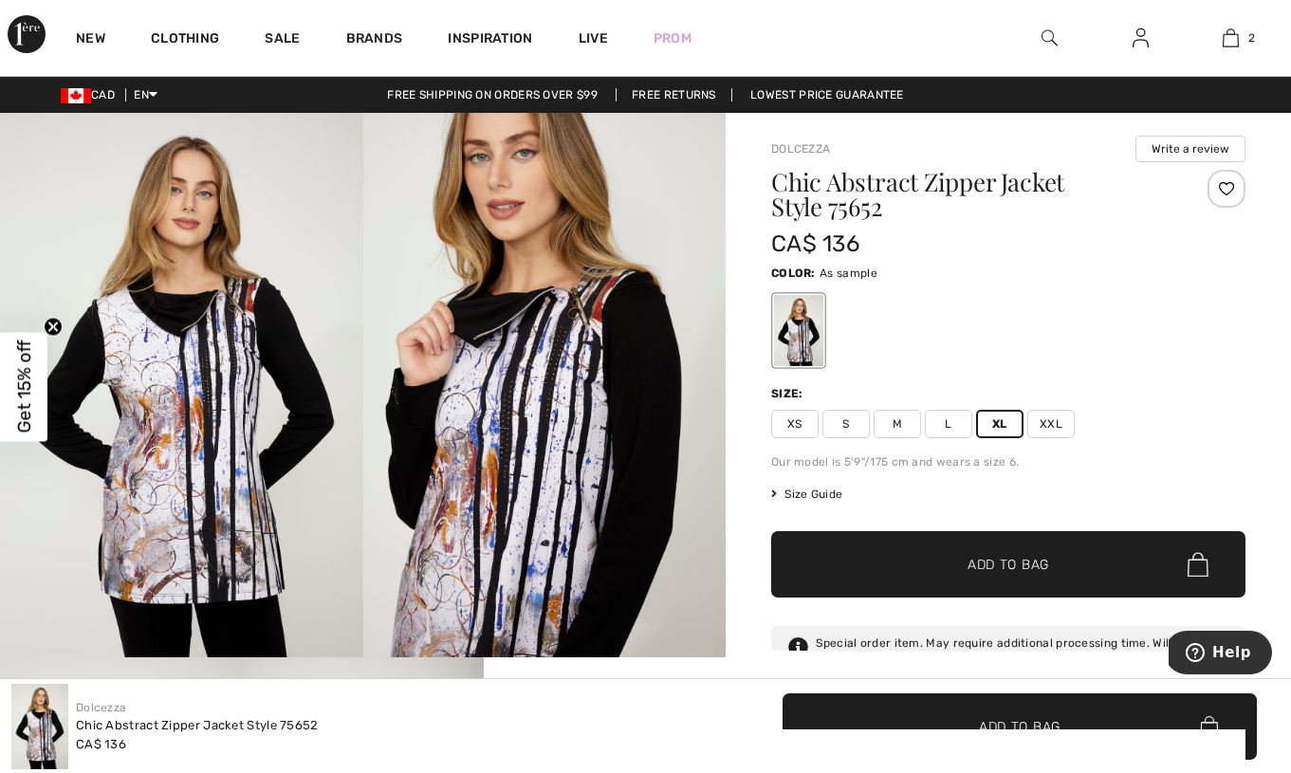
scroll to position [0, 0]
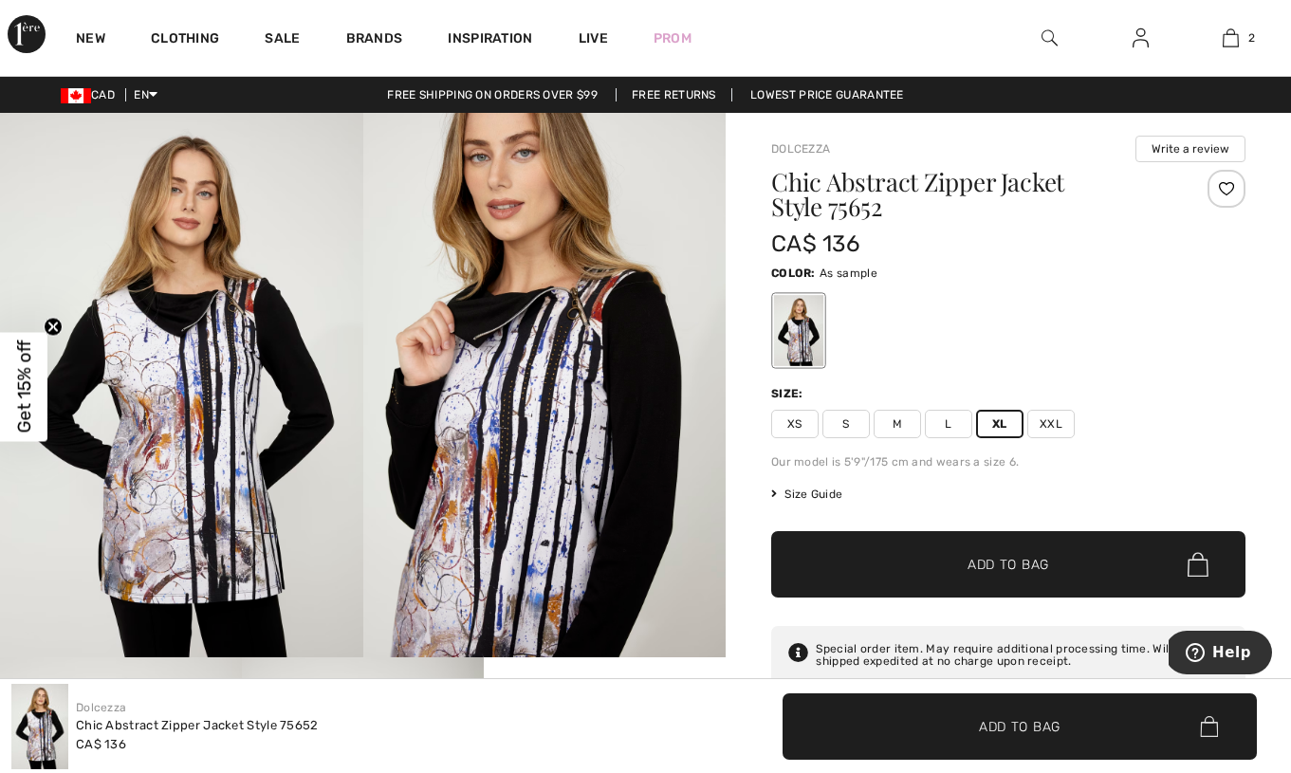
click at [973, 558] on span "Add to Bag" at bounding box center [1008, 565] width 82 height 20
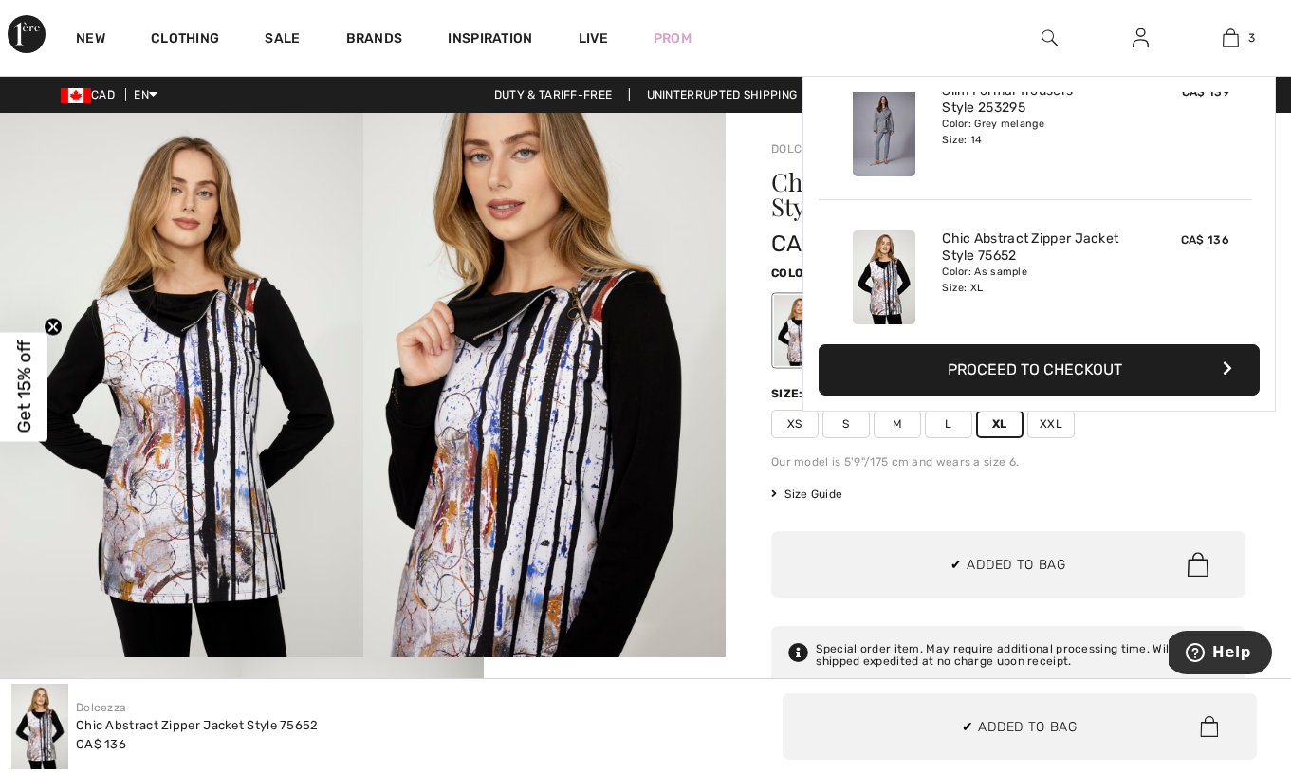
scroll to position [207, 0]
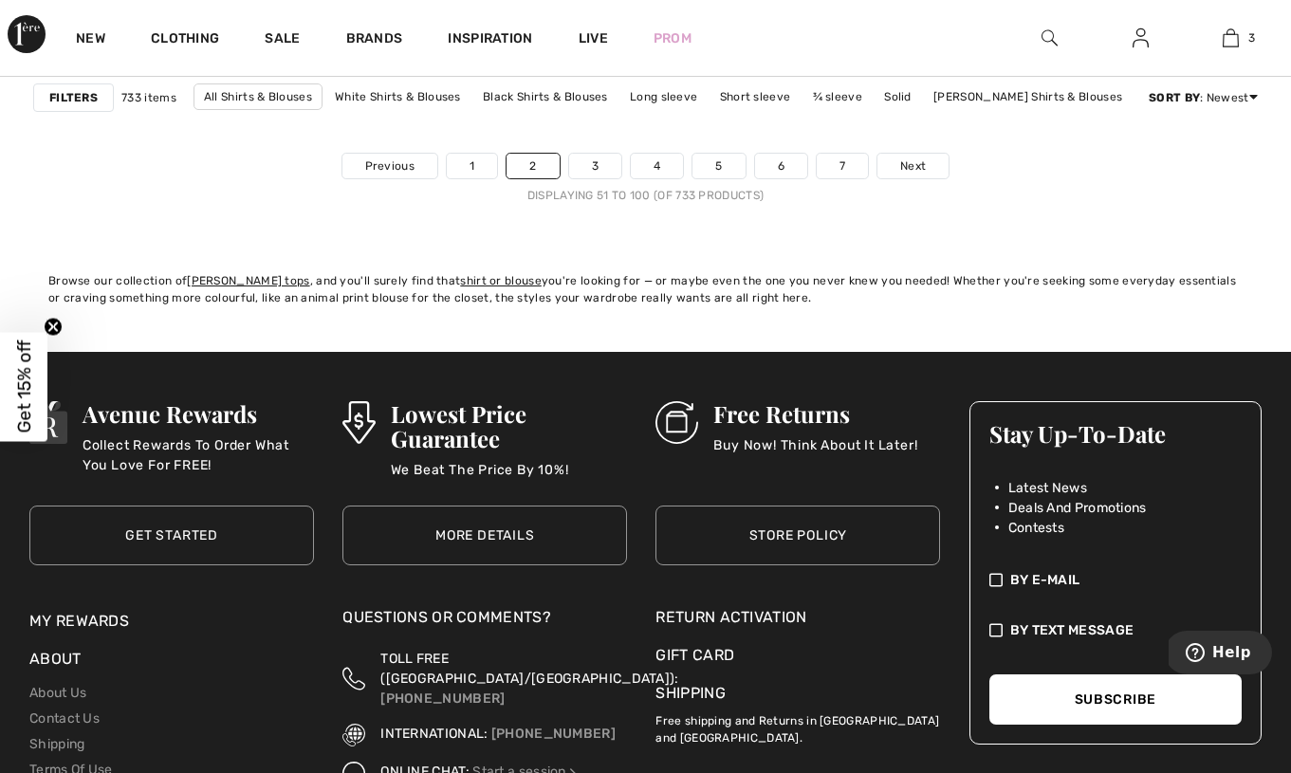
scroll to position [8540, 0]
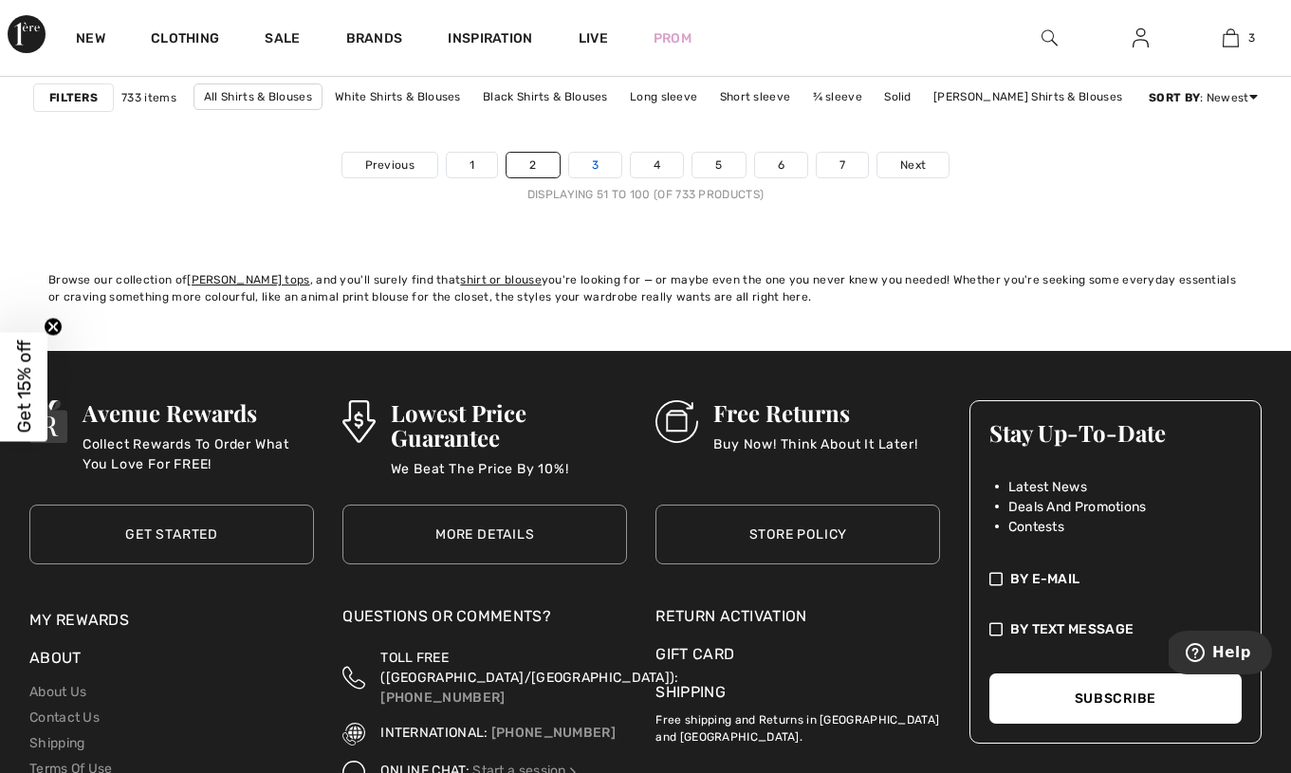
click at [596, 164] on link "3" at bounding box center [595, 165] width 52 height 25
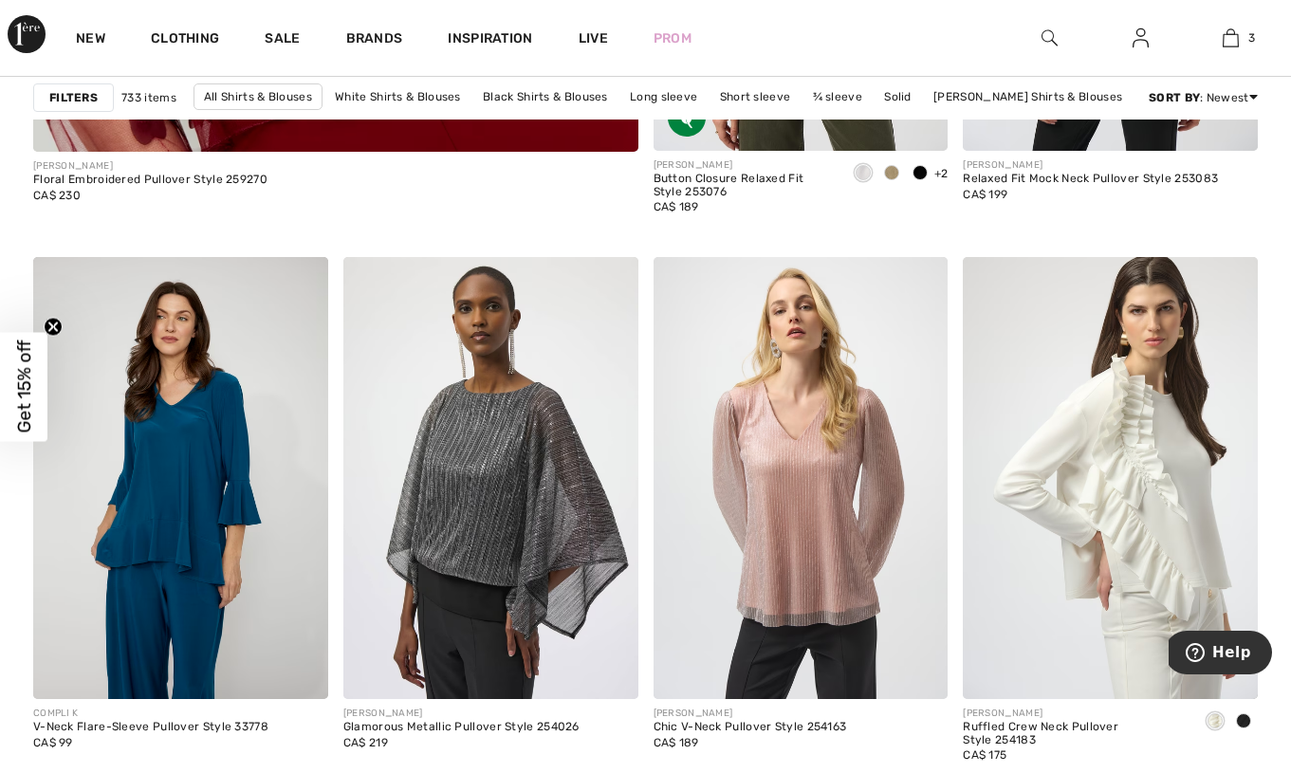
scroll to position [5509, 0]
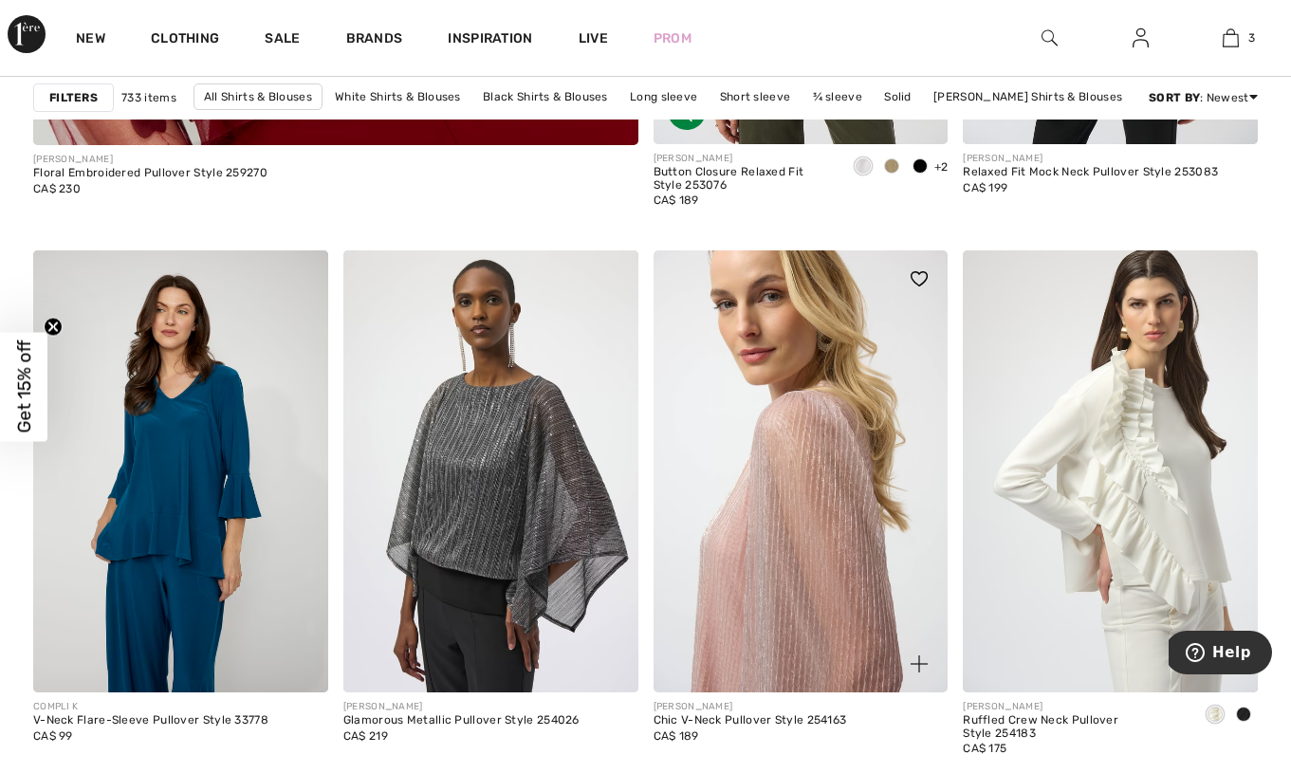
click at [764, 437] on img at bounding box center [800, 471] width 295 height 442
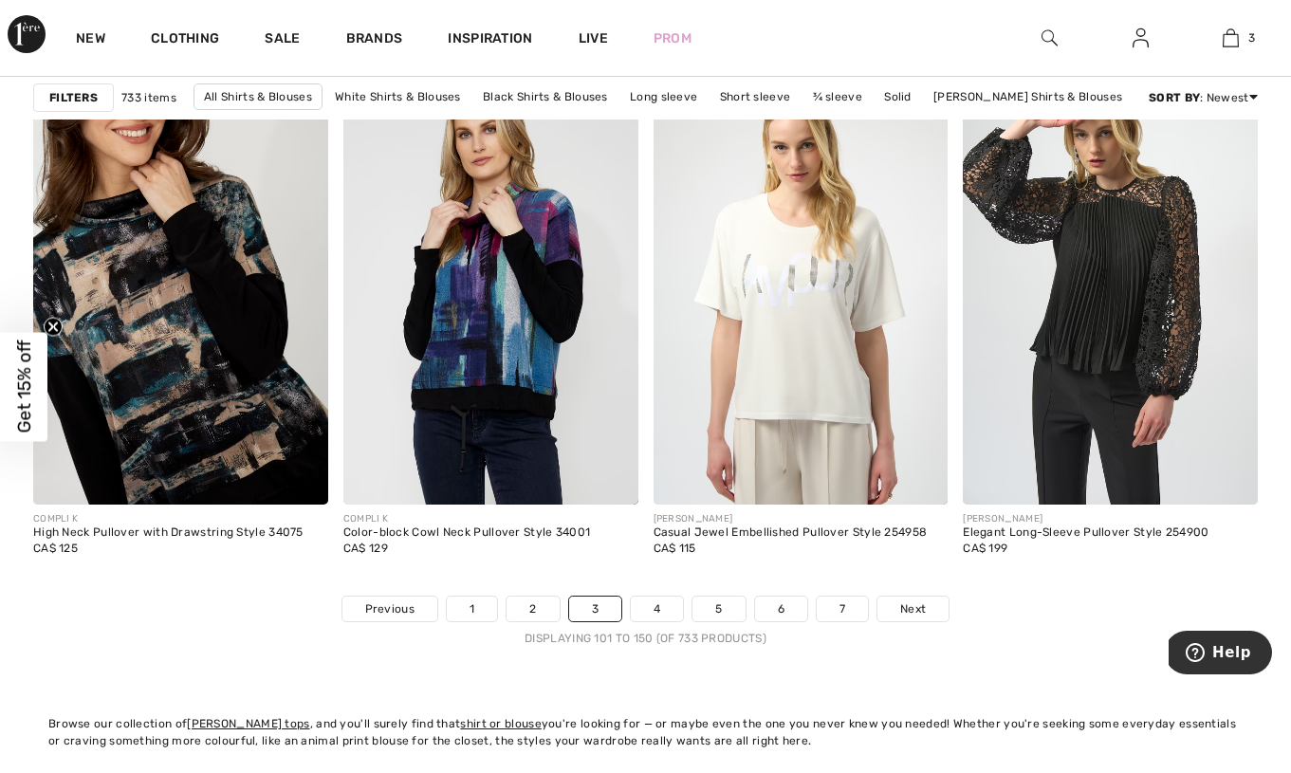
scroll to position [8111, 0]
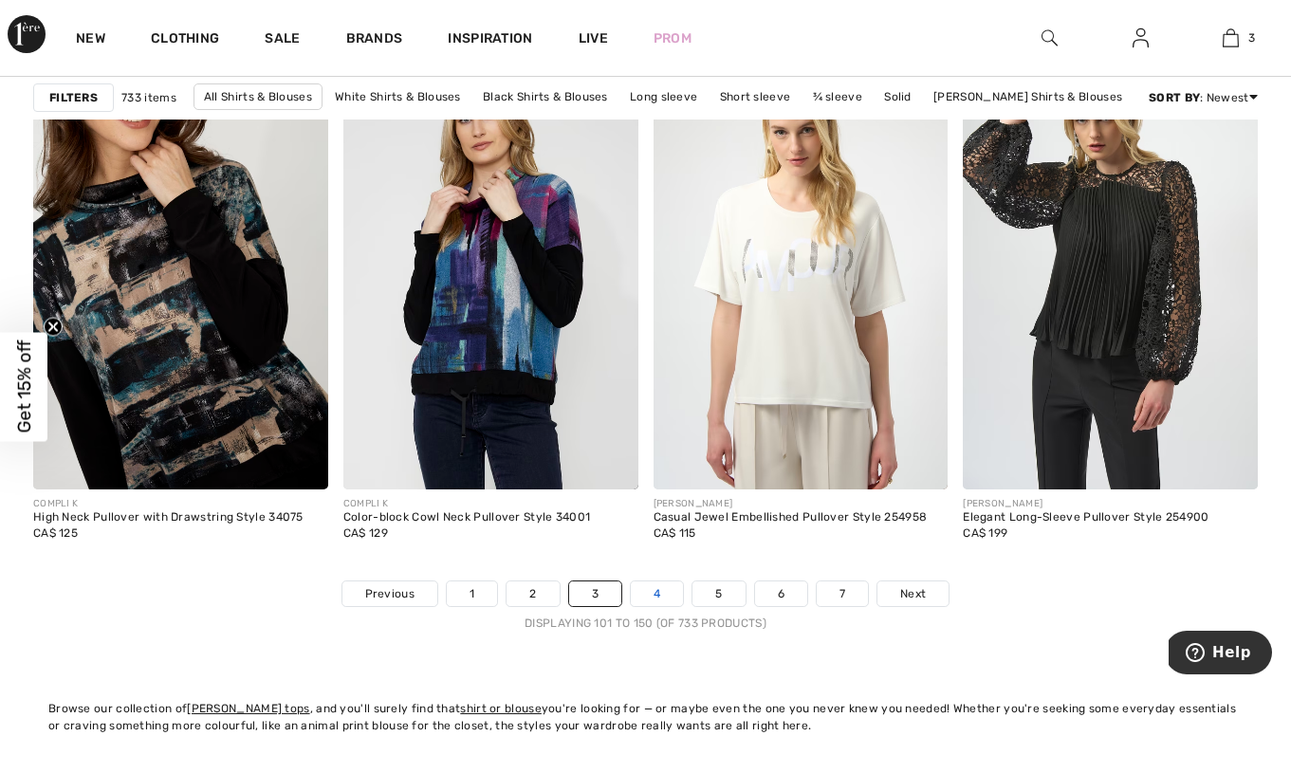
click at [657, 595] on link "4" at bounding box center [657, 593] width 52 height 25
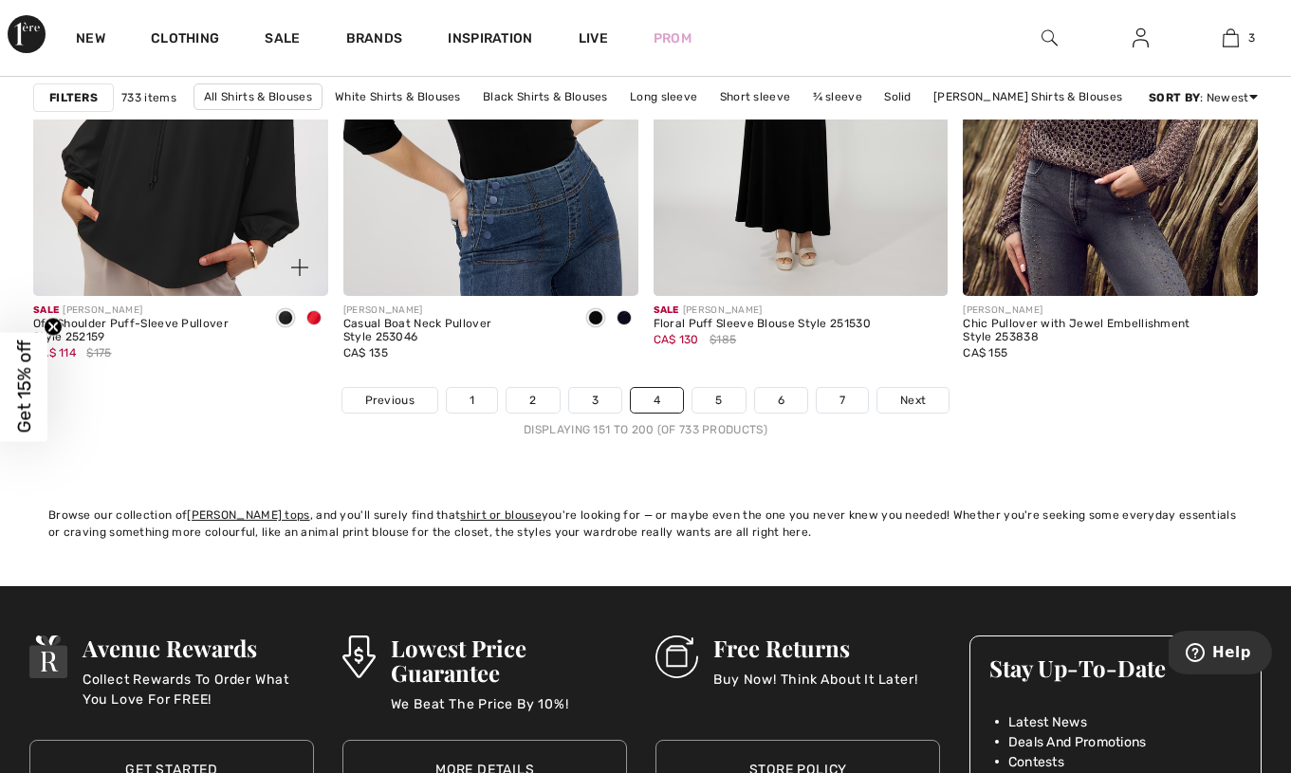
scroll to position [8351, 0]
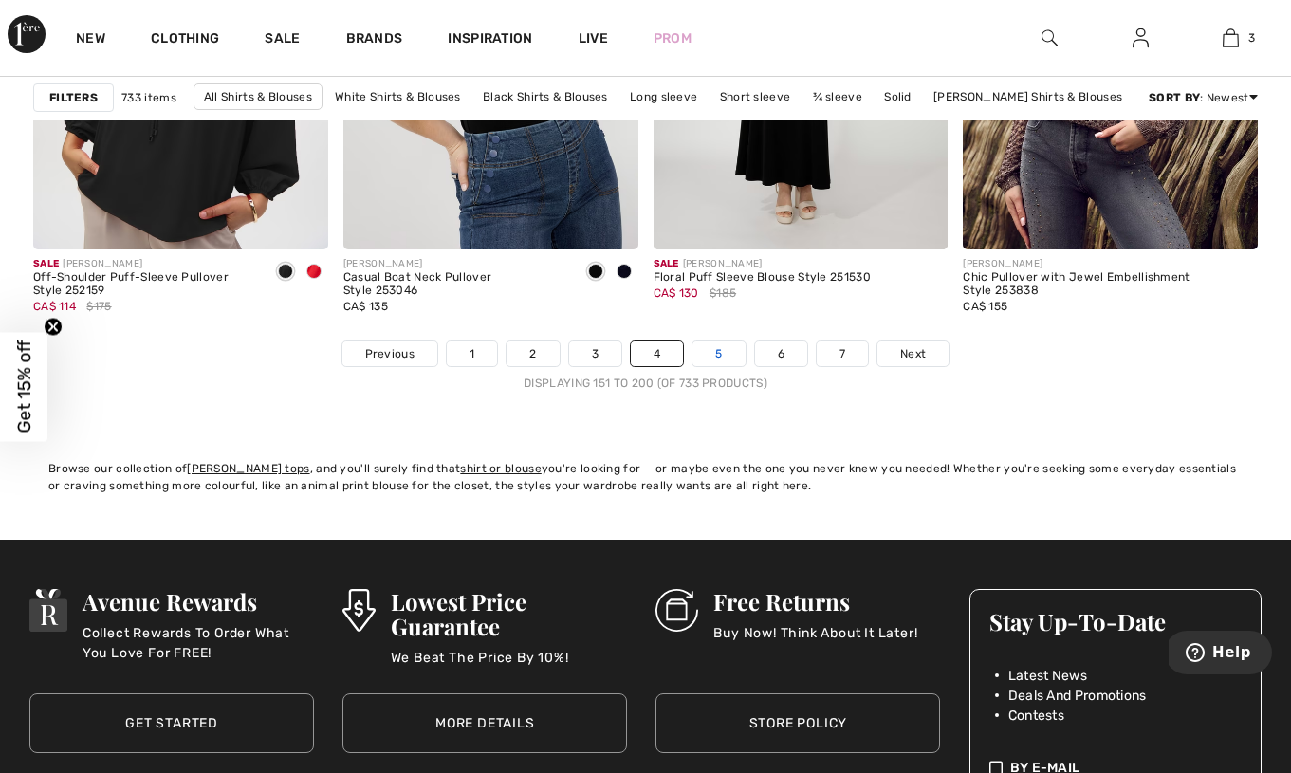
click at [718, 355] on link "5" at bounding box center [718, 353] width 52 height 25
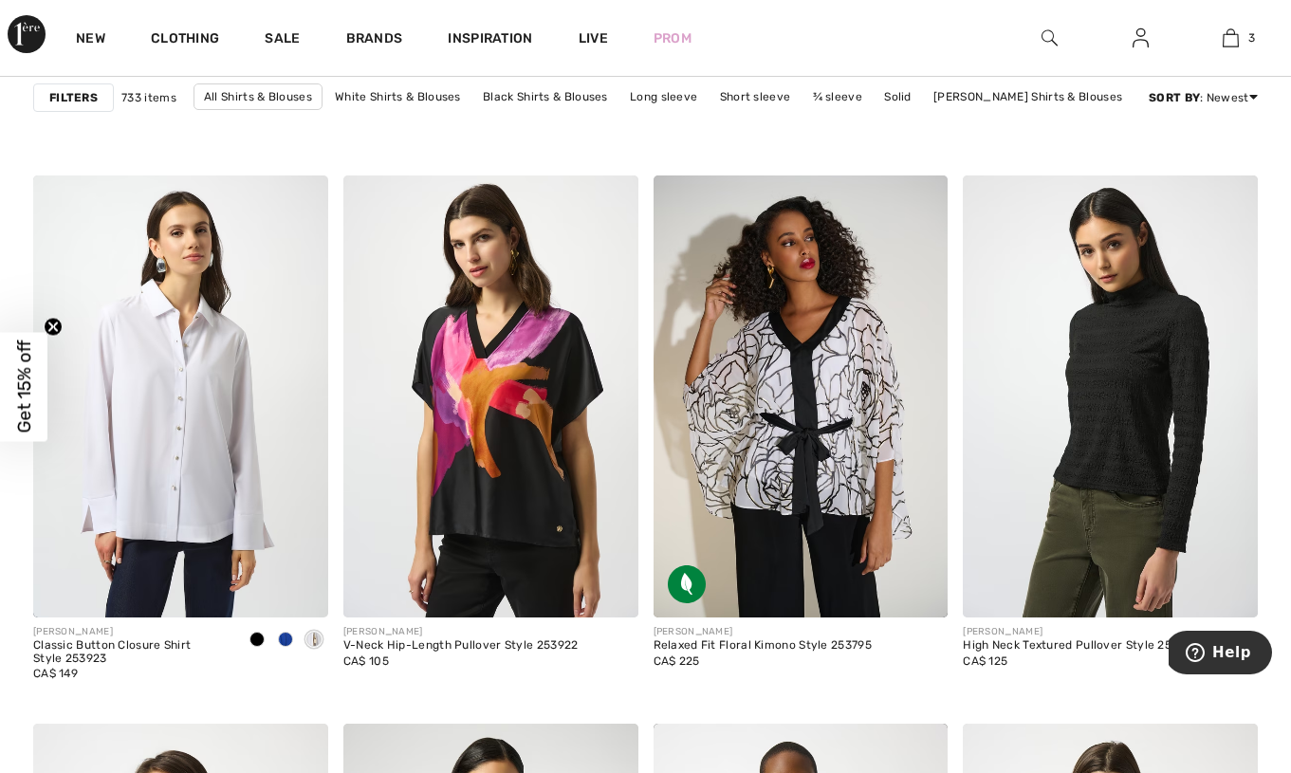
scroll to position [5587, 0]
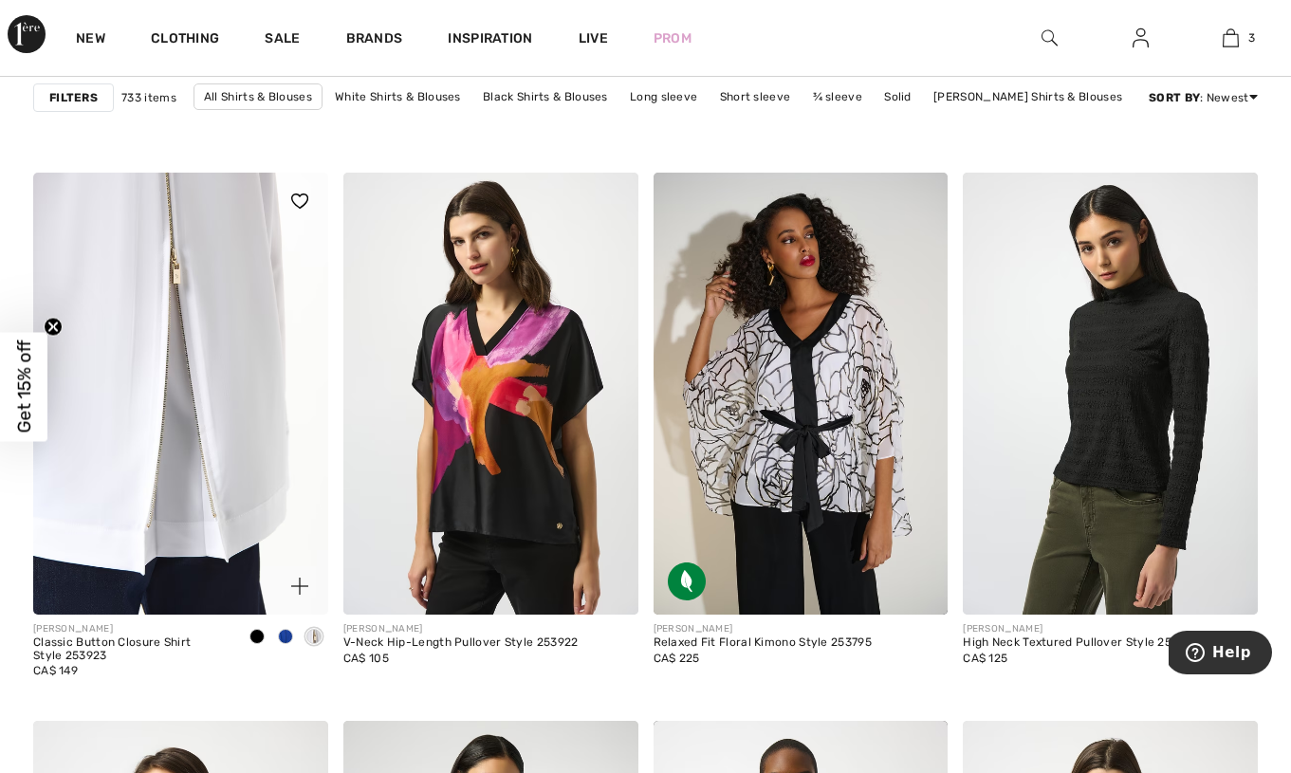
click at [101, 404] on img at bounding box center [180, 394] width 295 height 442
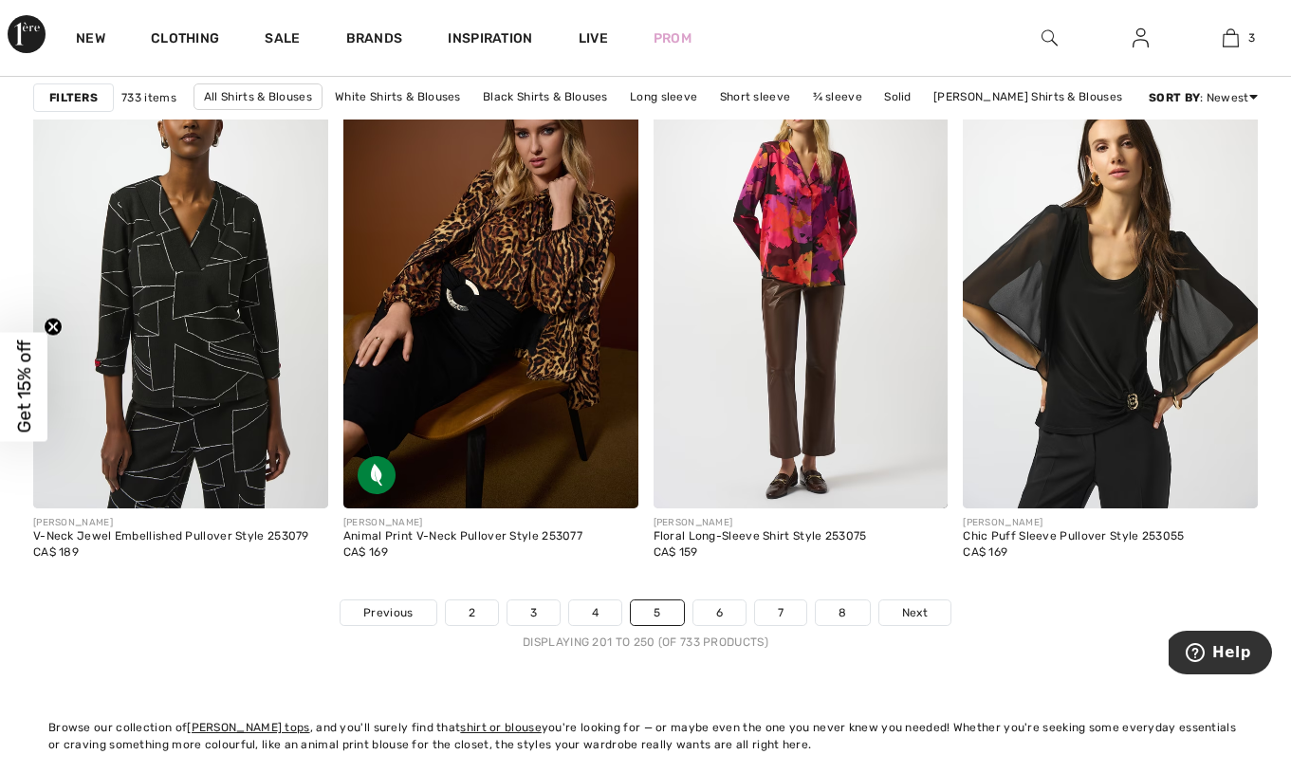
scroll to position [8108, 0]
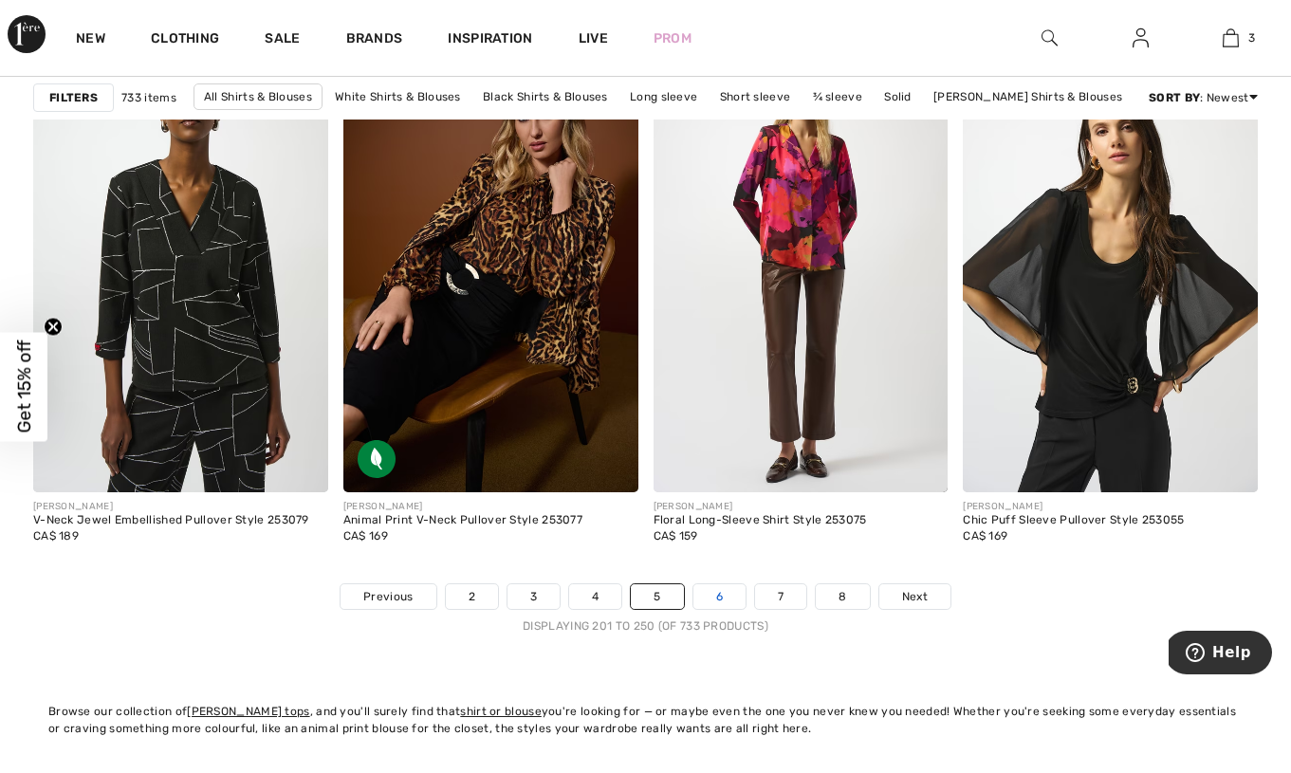
click at [720, 598] on link "6" at bounding box center [719, 596] width 52 height 25
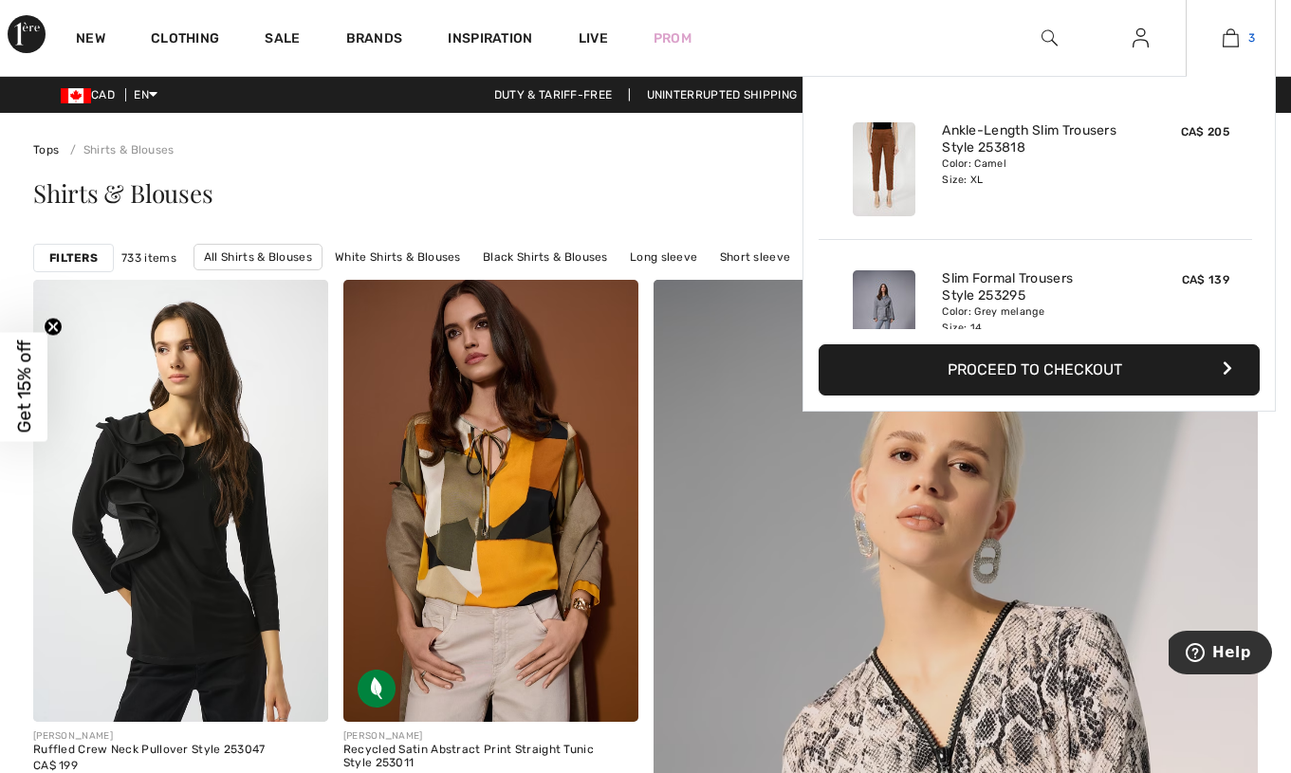
click at [1239, 30] on link "3" at bounding box center [1230, 38] width 88 height 23
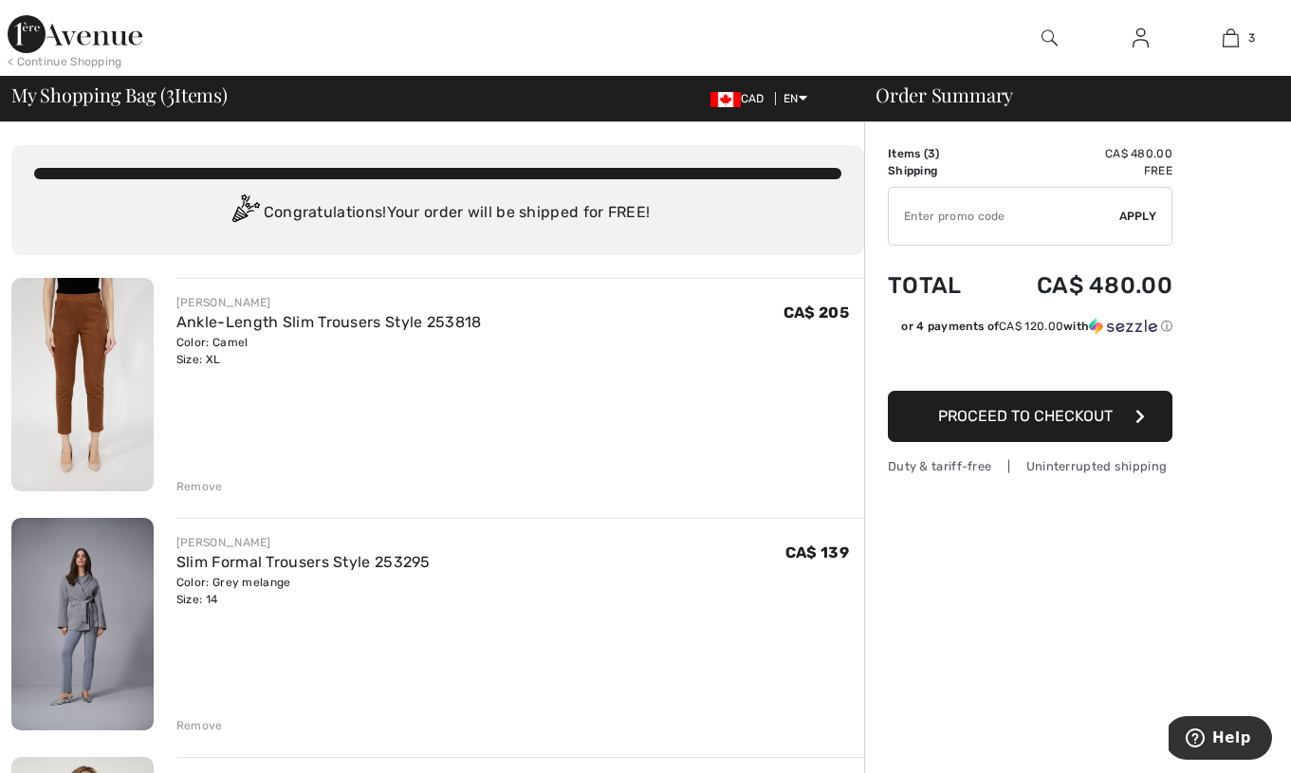
click at [1029, 229] on input "TEXT" at bounding box center [1003, 216] width 230 height 57
click at [998, 414] on span "Proceed to Checkout" at bounding box center [1025, 416] width 174 height 18
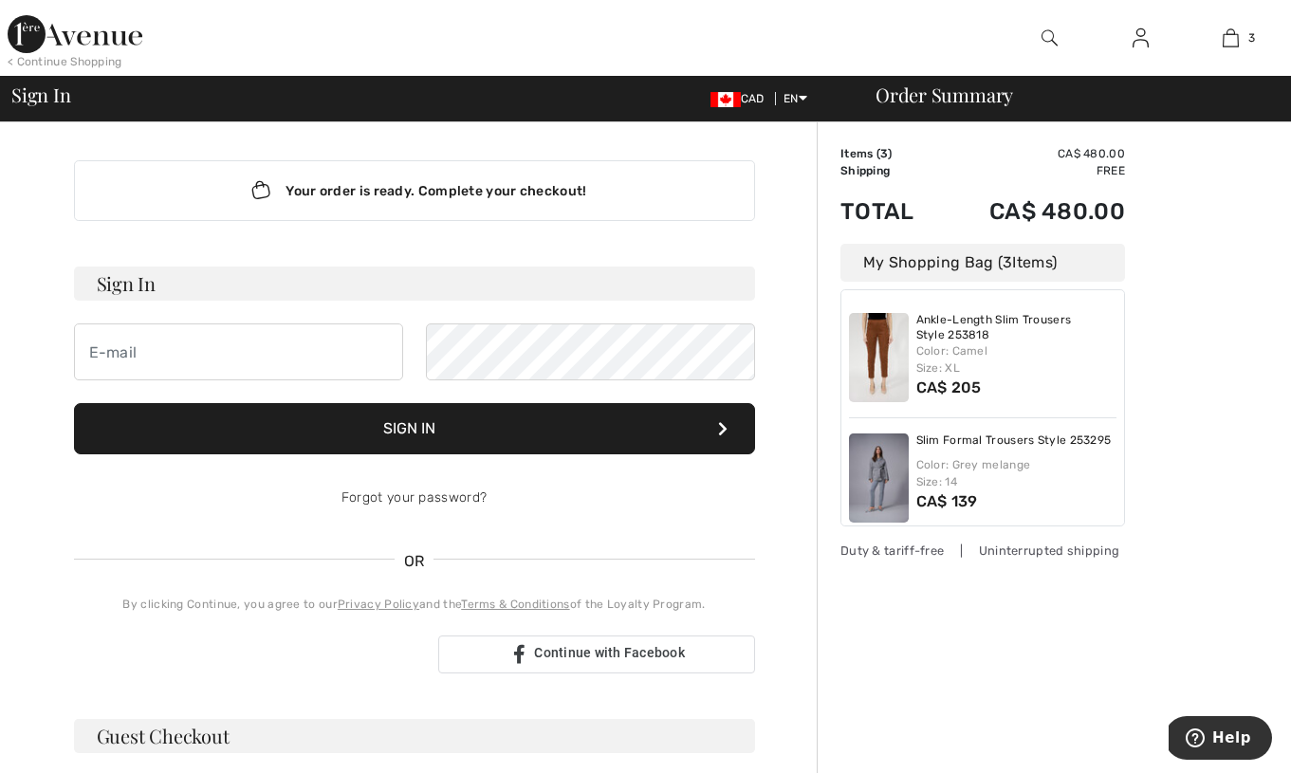
click at [1035, 681] on div "Order Summary Details Items ( 3 ) CA$ 480.00 Promo code CA$ 0.00 Shipping Free …" at bounding box center [1053, 673] width 474 height 1103
click at [1062, 557] on div "Duty & tariff-free | Uninterrupted shipping" at bounding box center [982, 550] width 284 height 18
click at [1047, 549] on div "Duty & tariff-free | Uninterrupted shipping" at bounding box center [982, 550] width 284 height 18
click at [41, 236] on div "Your order is ready. Complete your checkout! Sign In Sign In Forgot your passwo…" at bounding box center [413, 673] width 805 height 1103
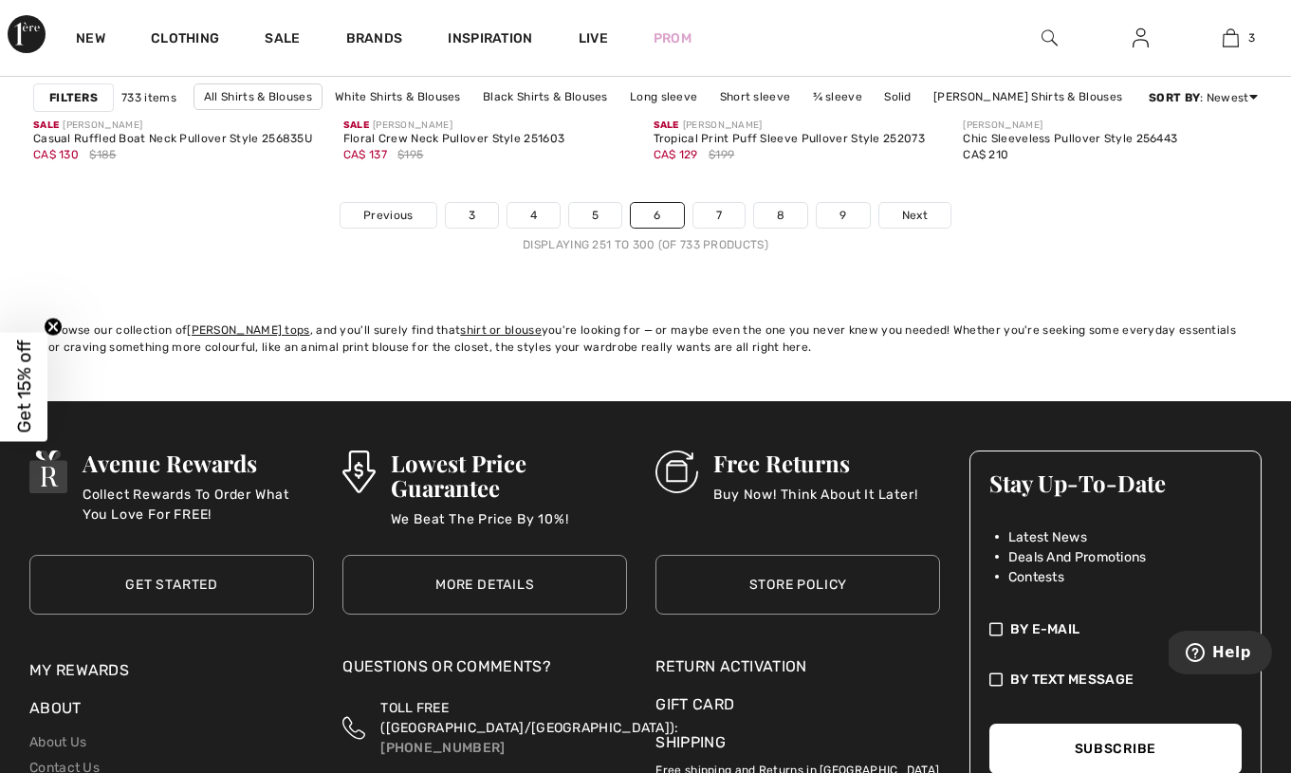
scroll to position [8789, 0]
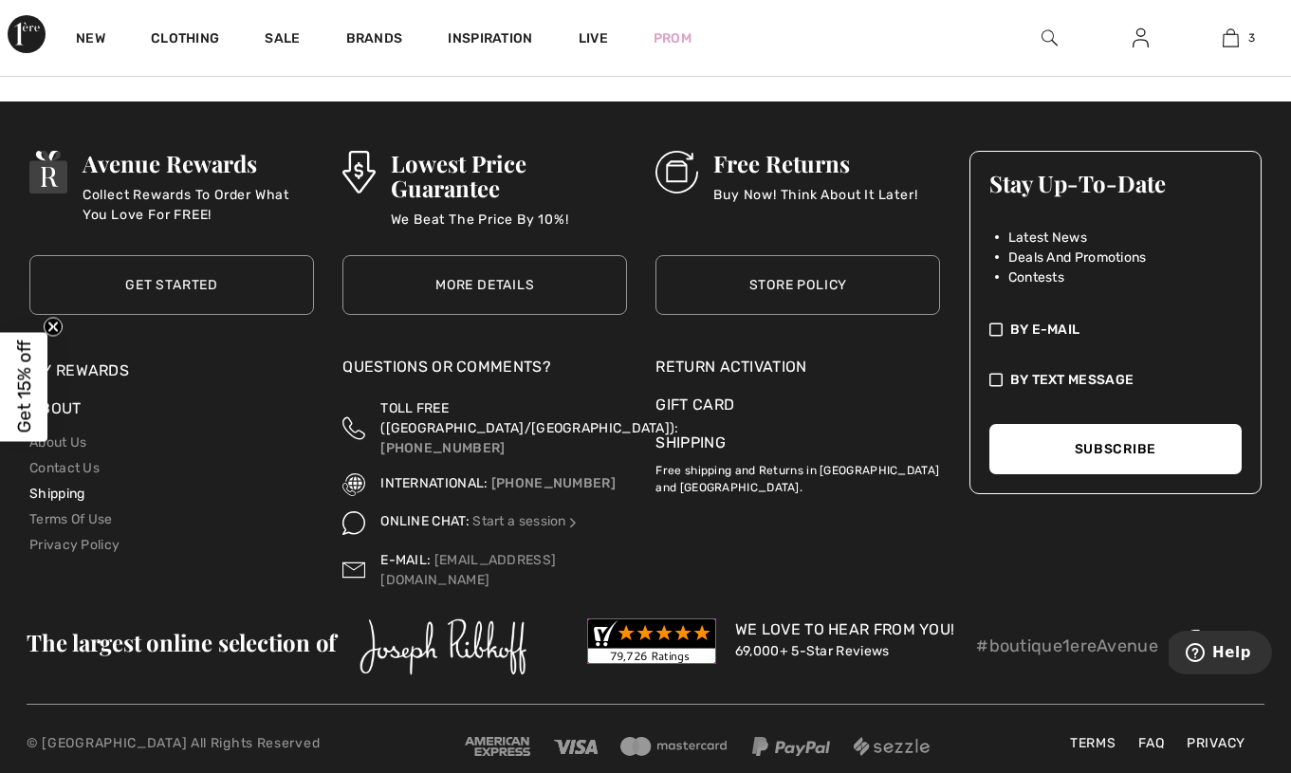
click at [63, 495] on link "Shipping" at bounding box center [56, 493] width 55 height 16
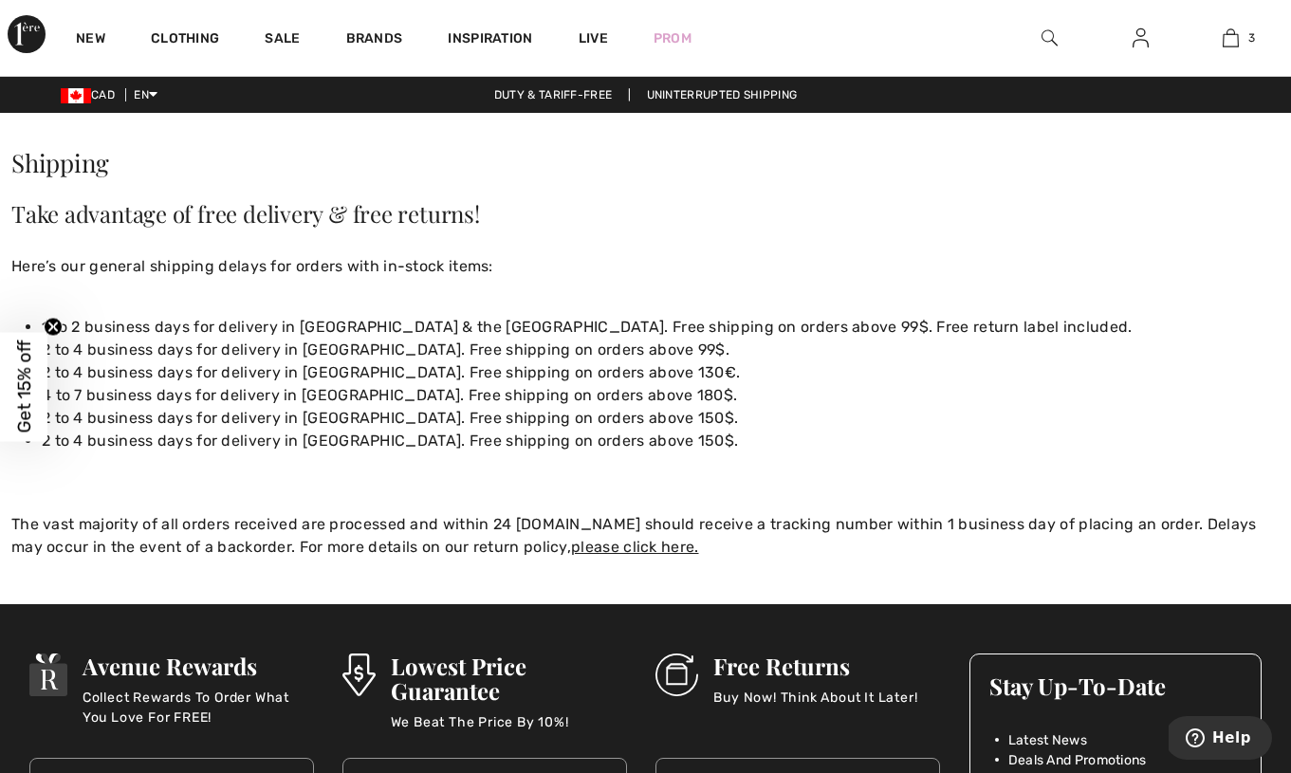
click at [683, 97] on div "Duty & tariff-free | Uninterrupted shipping" at bounding box center [645, 94] width 1291 height 17
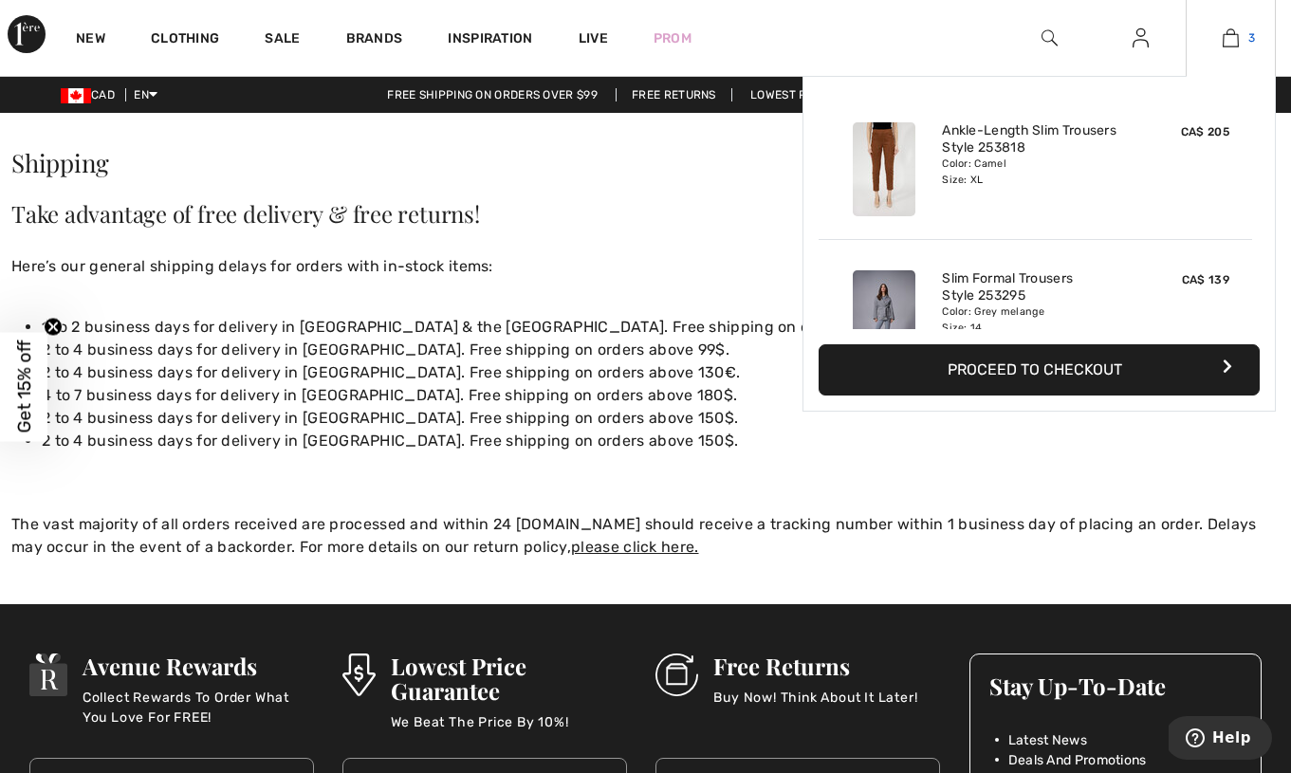
click at [1229, 41] on img at bounding box center [1230, 38] width 16 height 23
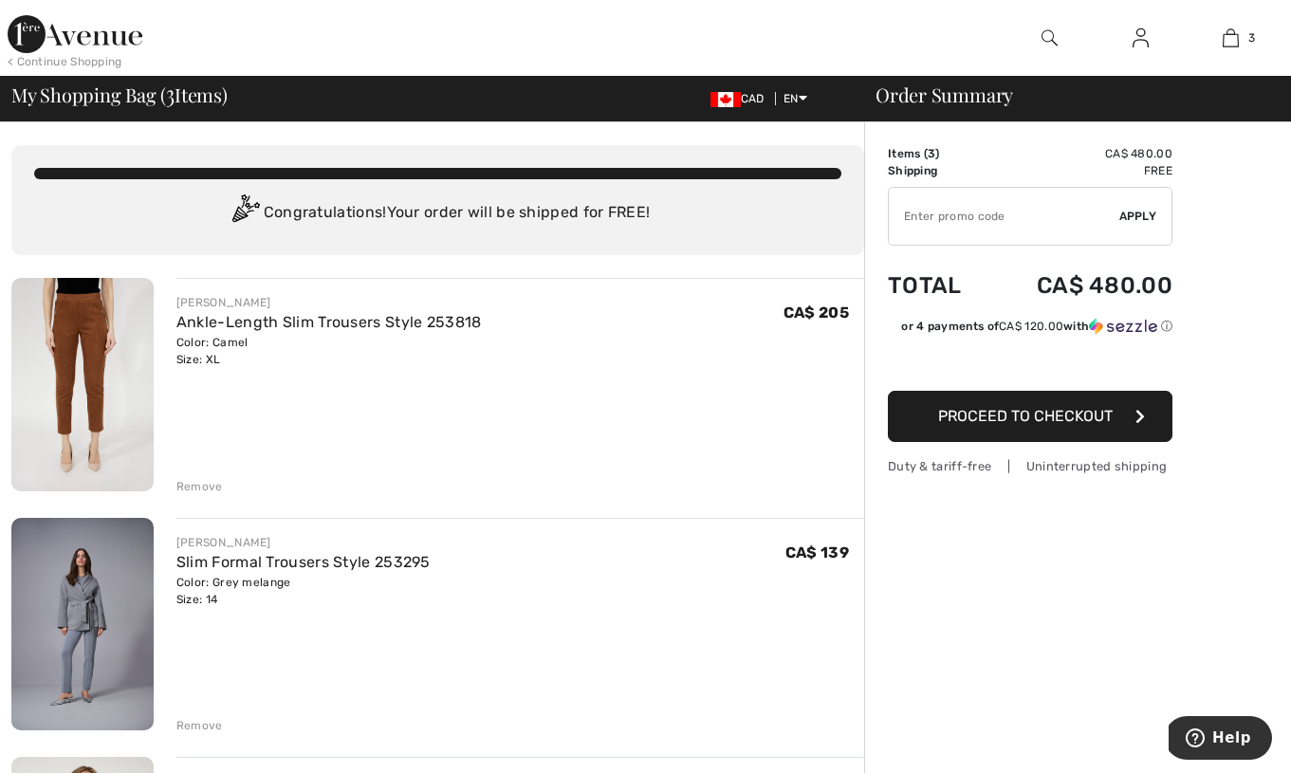
click at [616, 46] on div at bounding box center [473, 38] width 646 height 76
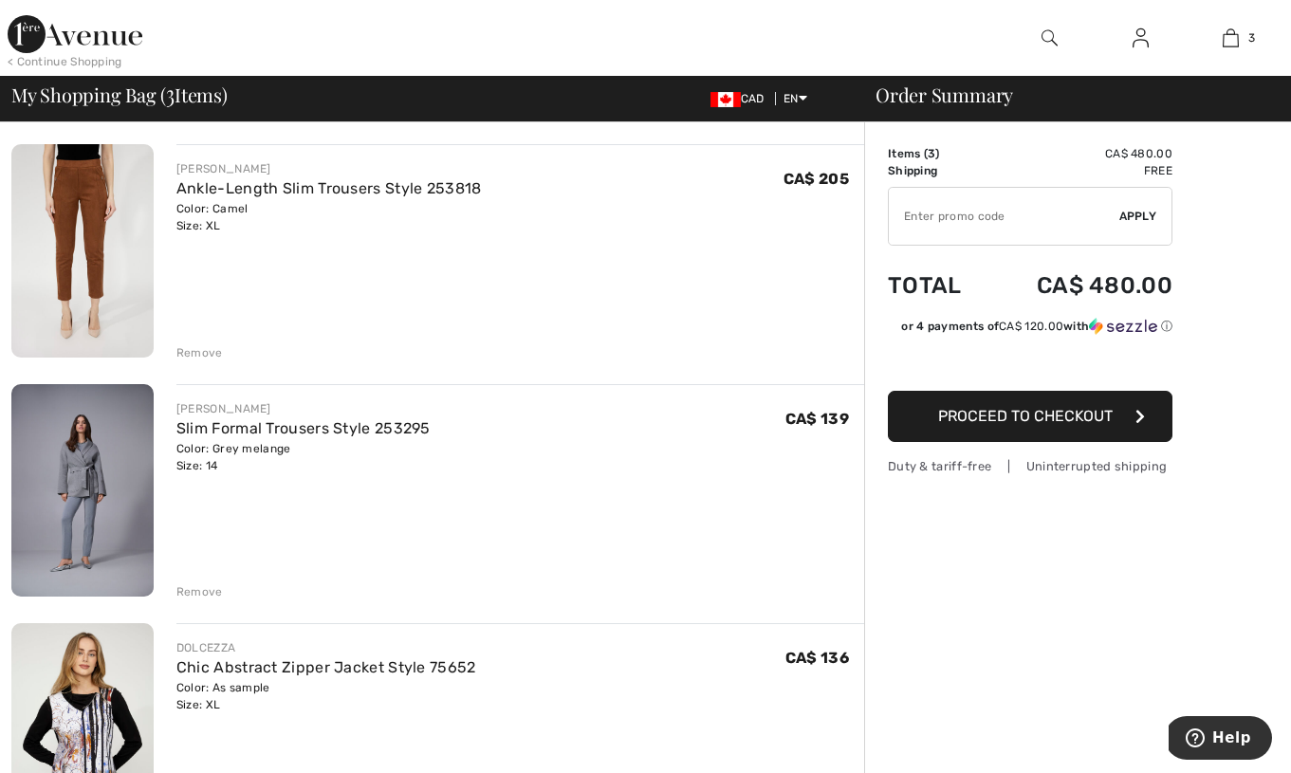
scroll to position [144, 0]
